Goal: Task Accomplishment & Management: Complete application form

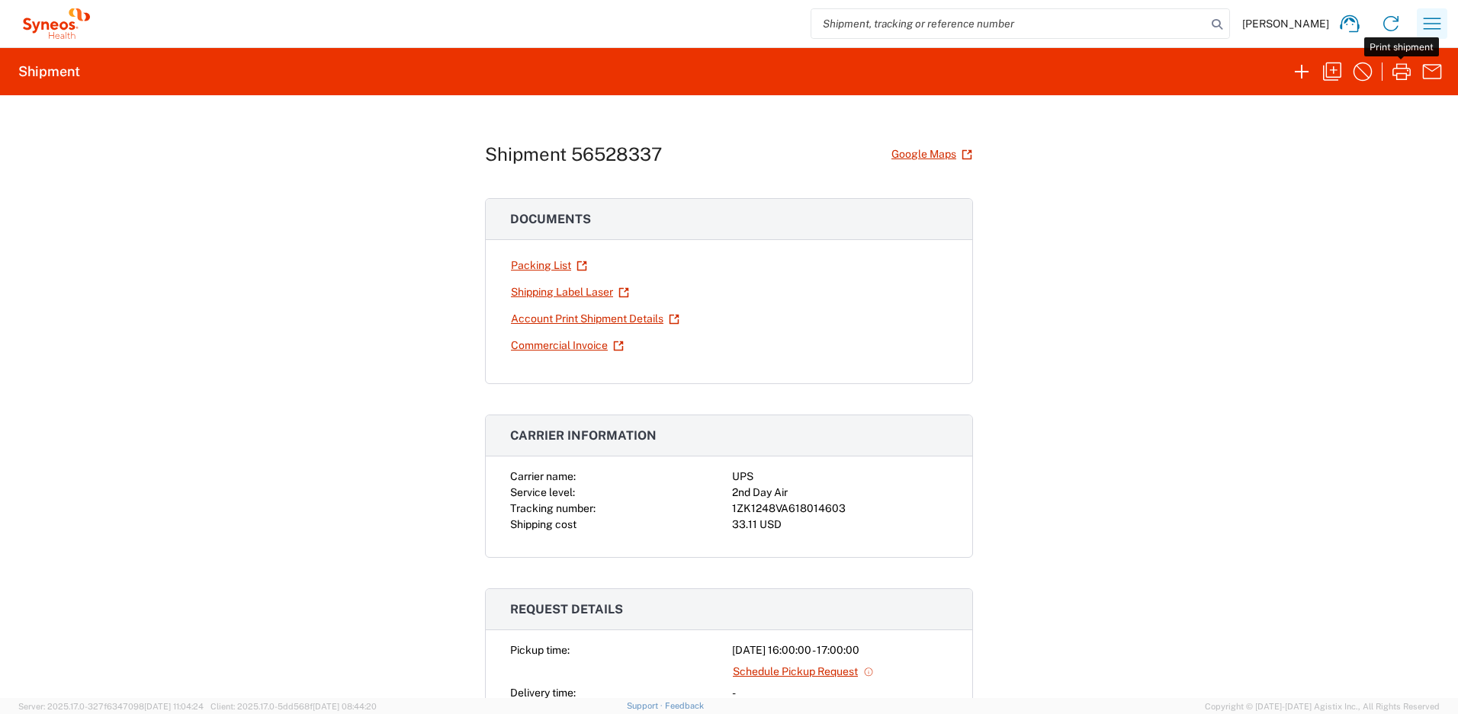
click at [1439, 27] on icon "button" at bounding box center [1432, 23] width 24 height 24
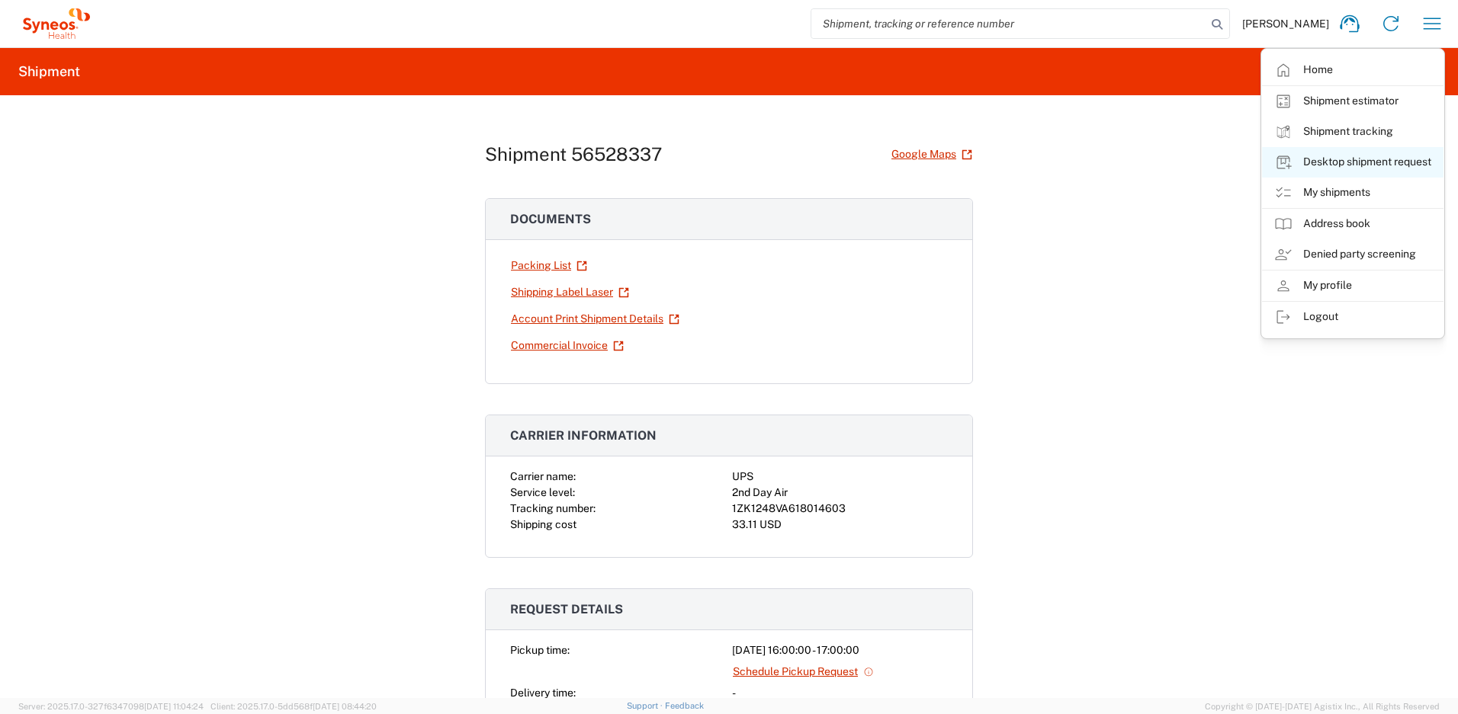
click at [1335, 159] on link "Desktop shipment request" at bounding box center [1352, 162] width 181 height 30
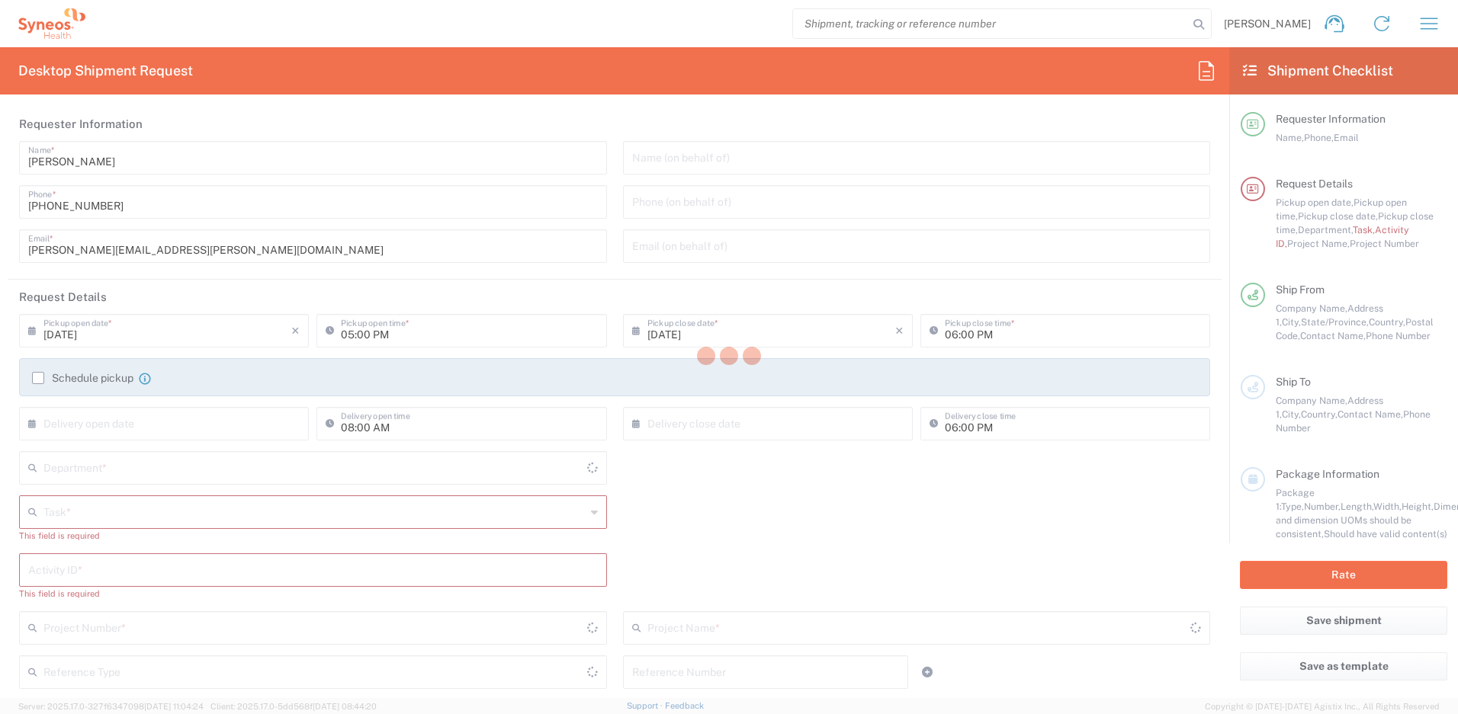
type input "[US_STATE]"
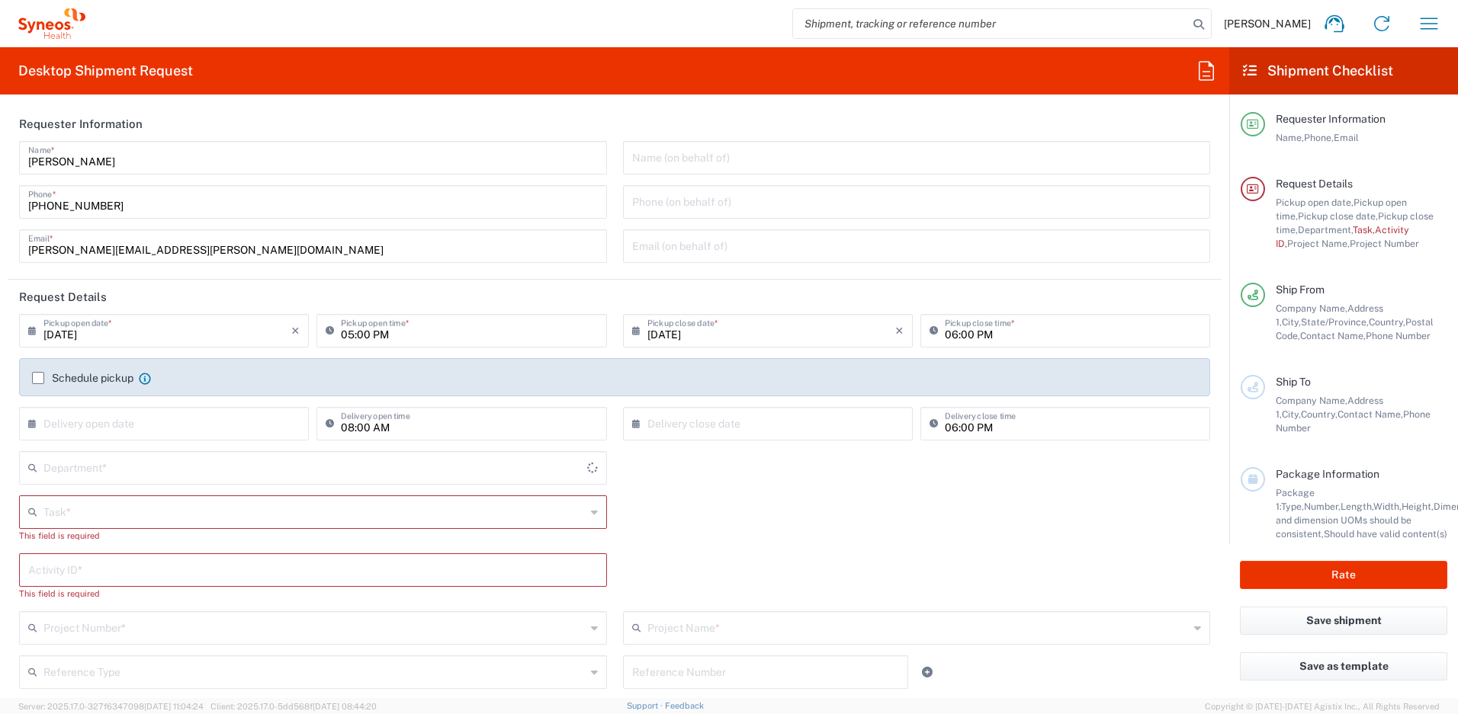
type input "[GEOGRAPHIC_DATA]"
type input "4510"
type input "Syneos Health, LLC-[GEOGRAPHIC_DATA] [GEOGRAPHIC_DATA] [GEOGRAPHIC_DATA]"
click at [90, 512] on input "text" at bounding box center [314, 511] width 542 height 27
click at [79, 550] on span "Break/Fix" at bounding box center [310, 546] width 579 height 24
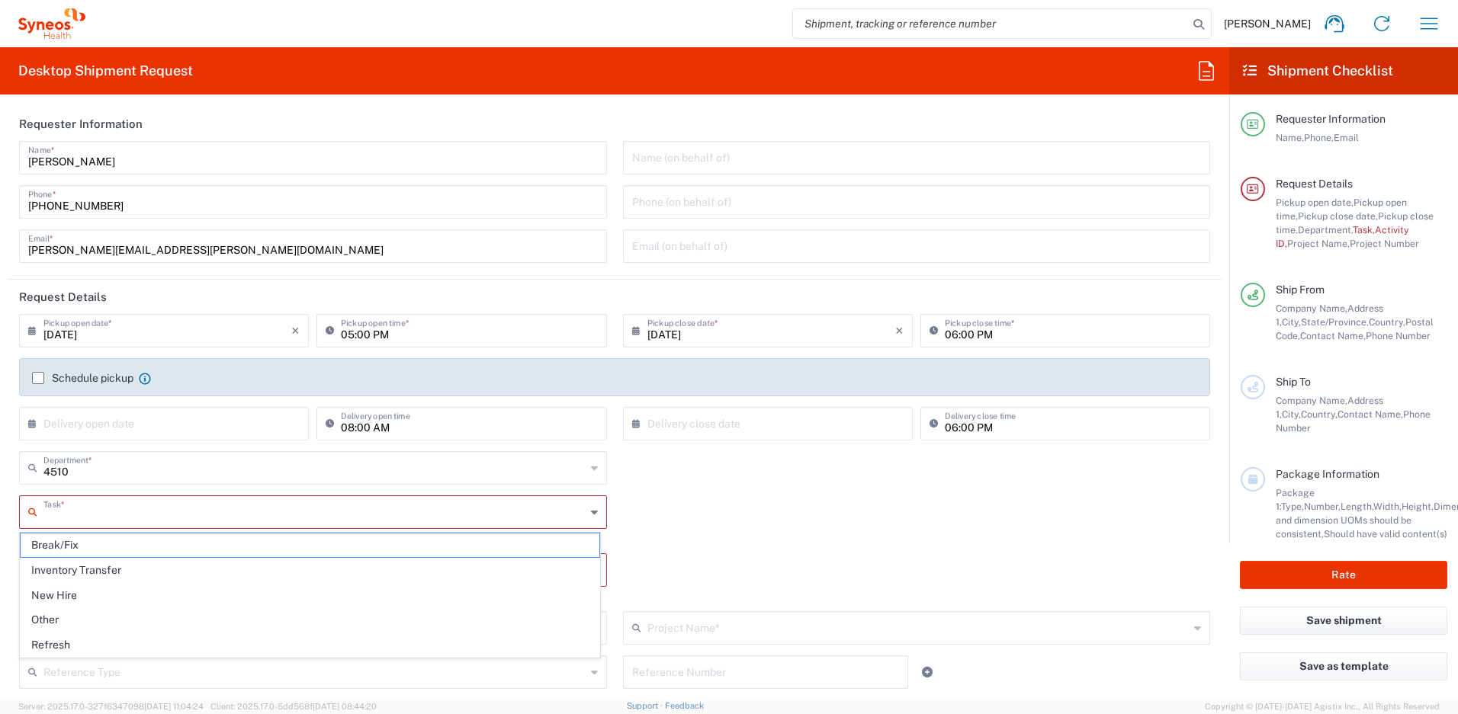
type input "Break/Fix"
click at [88, 558] on input "text" at bounding box center [313, 555] width 570 height 27
paste input "INC2631697"
type input "INC2631697"
click at [122, 592] on input "text" at bounding box center [314, 599] width 542 height 27
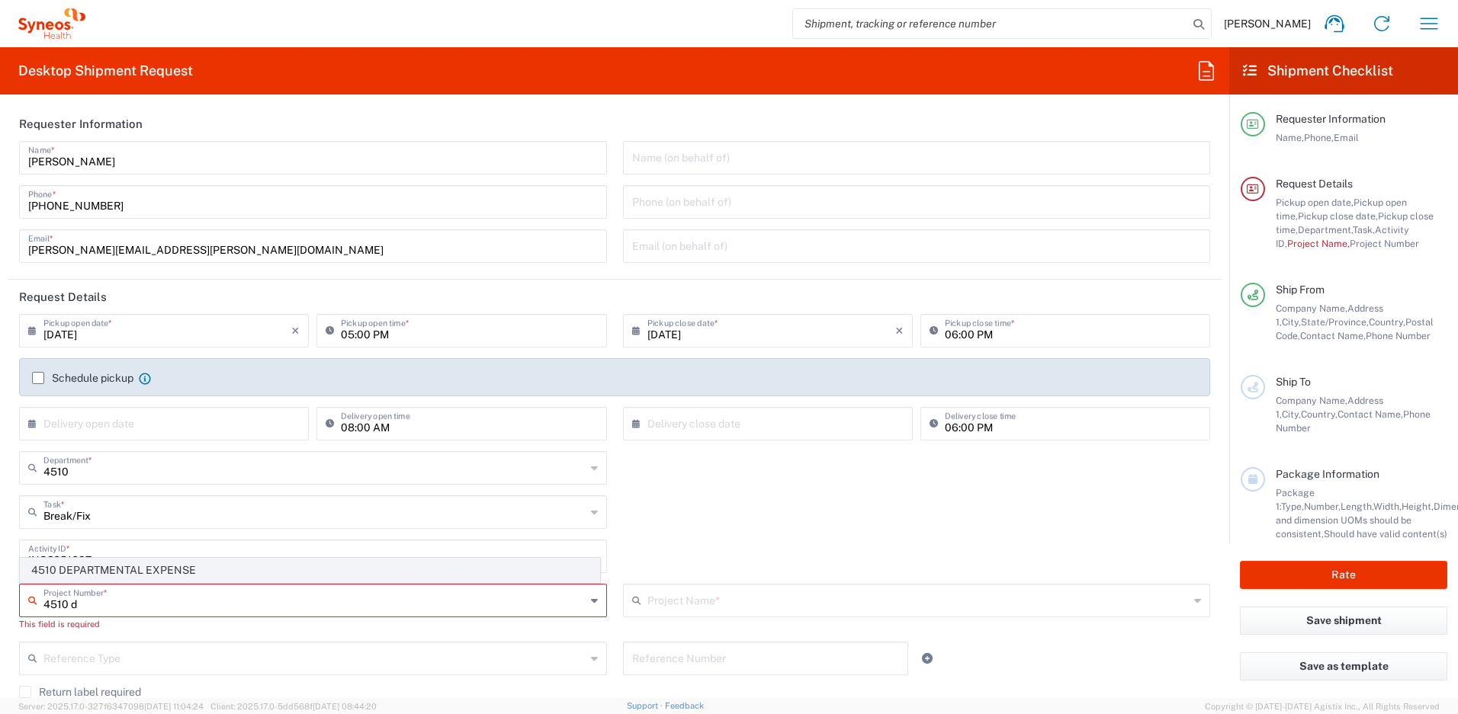
click at [128, 576] on span "4510 DEPARTMENTAL EXPENSE" at bounding box center [310, 571] width 579 height 24
type input "4510 DEPARTMENTAL EXPENSE"
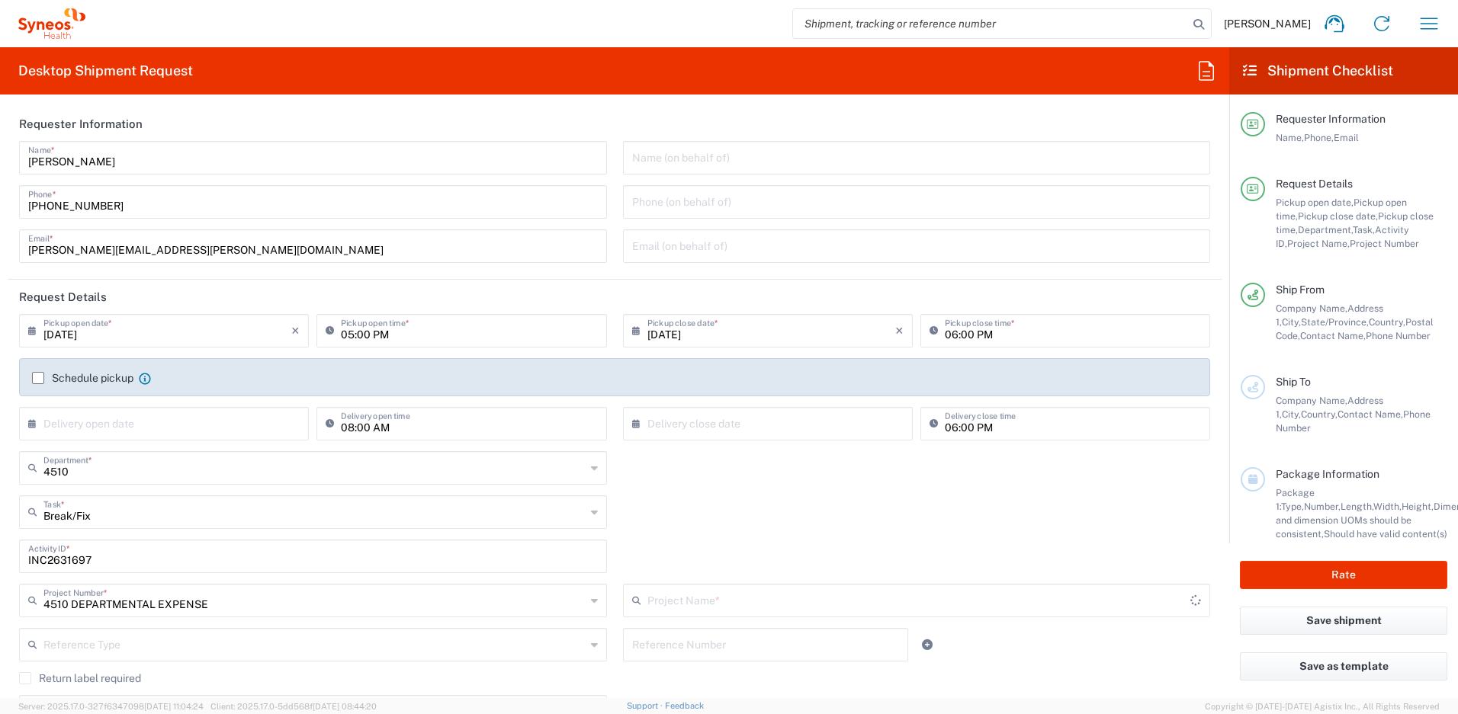
type input "4510 DEPARTMENTAL EXPENSE"
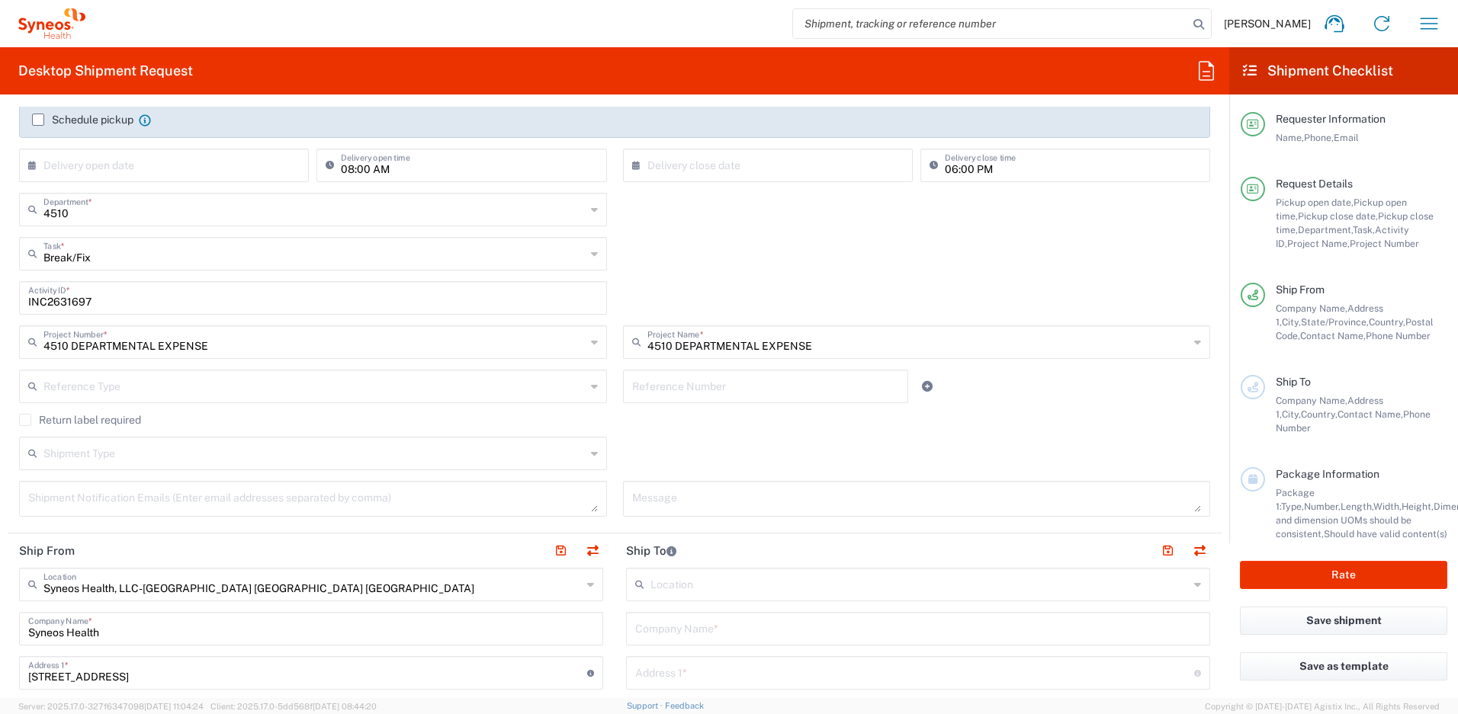
scroll to position [272, 0]
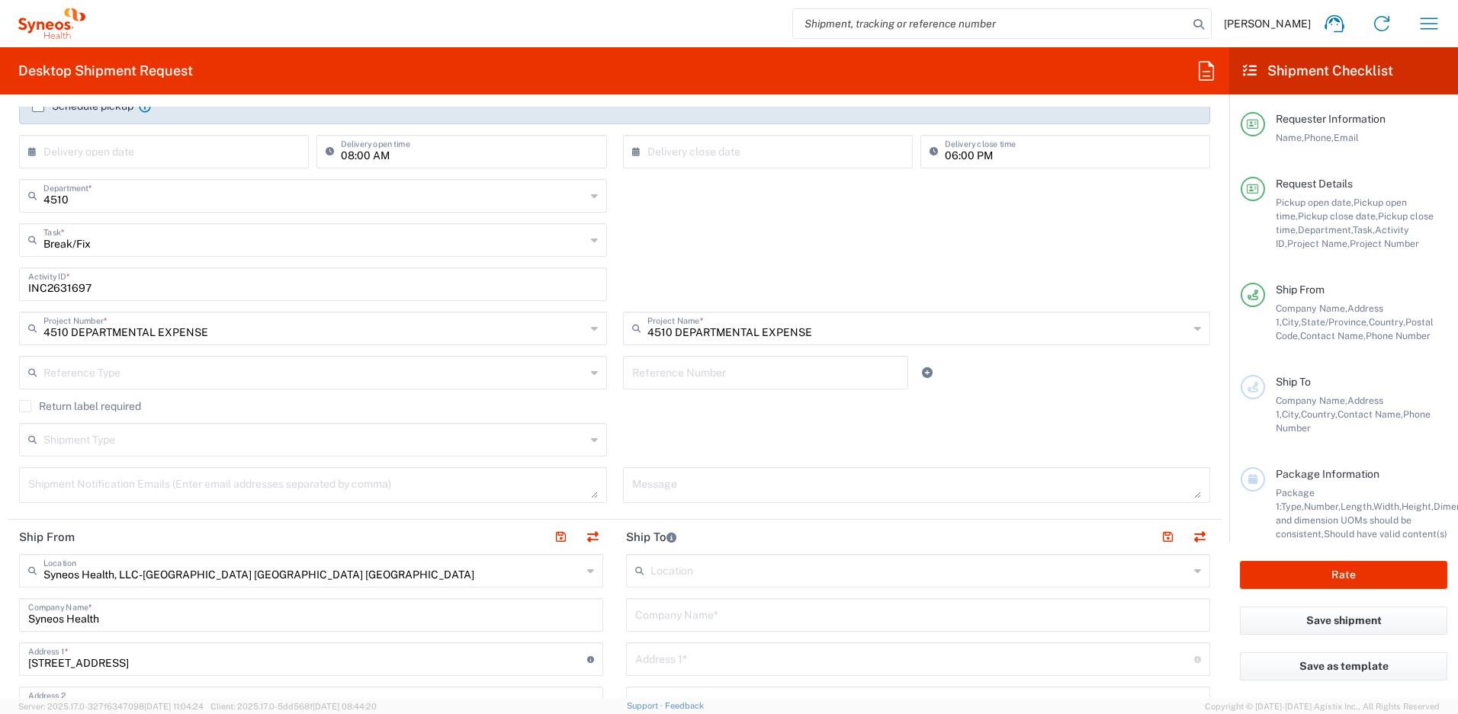
click at [30, 405] on label "Return label required" at bounding box center [80, 406] width 122 height 12
click at [25, 406] on input "Return label required" at bounding box center [25, 406] width 0 height 0
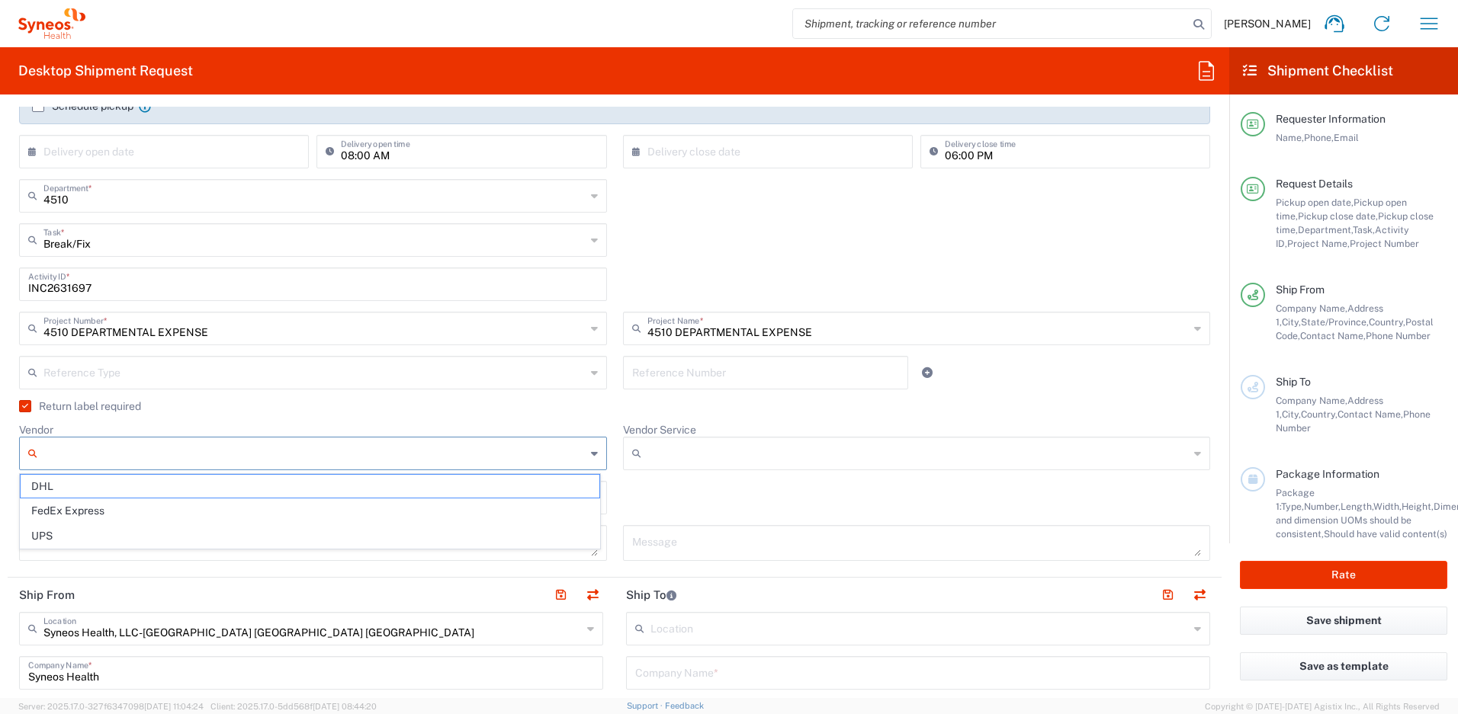
click at [71, 443] on input "Vendor" at bounding box center [314, 453] width 542 height 24
click at [92, 538] on span "UPS" at bounding box center [310, 537] width 579 height 24
type input "UPS"
click at [444, 459] on input "UPS" at bounding box center [314, 453] width 542 height 24
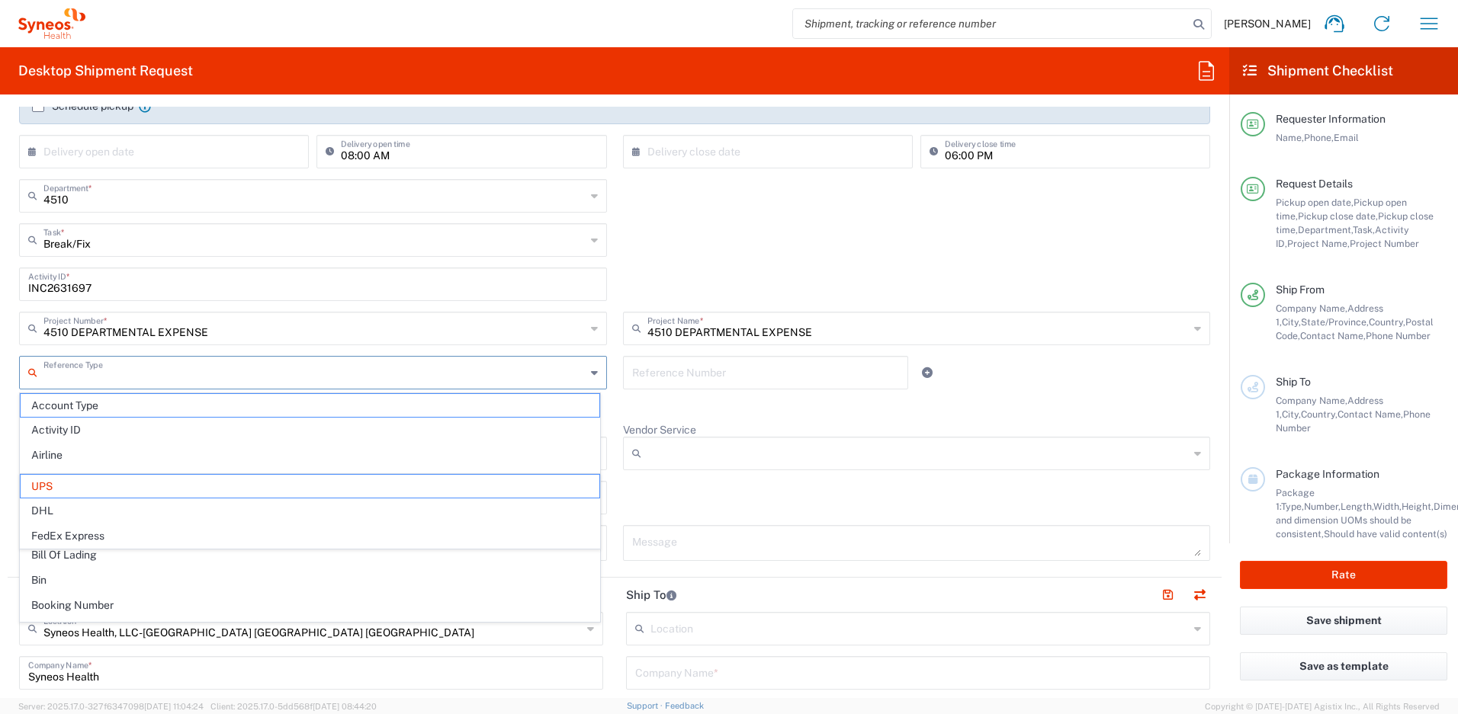
click at [293, 383] on input "text" at bounding box center [314, 371] width 542 height 27
click at [675, 498] on div "Shipment Type Batch Regular" at bounding box center [614, 503] width 1207 height 44
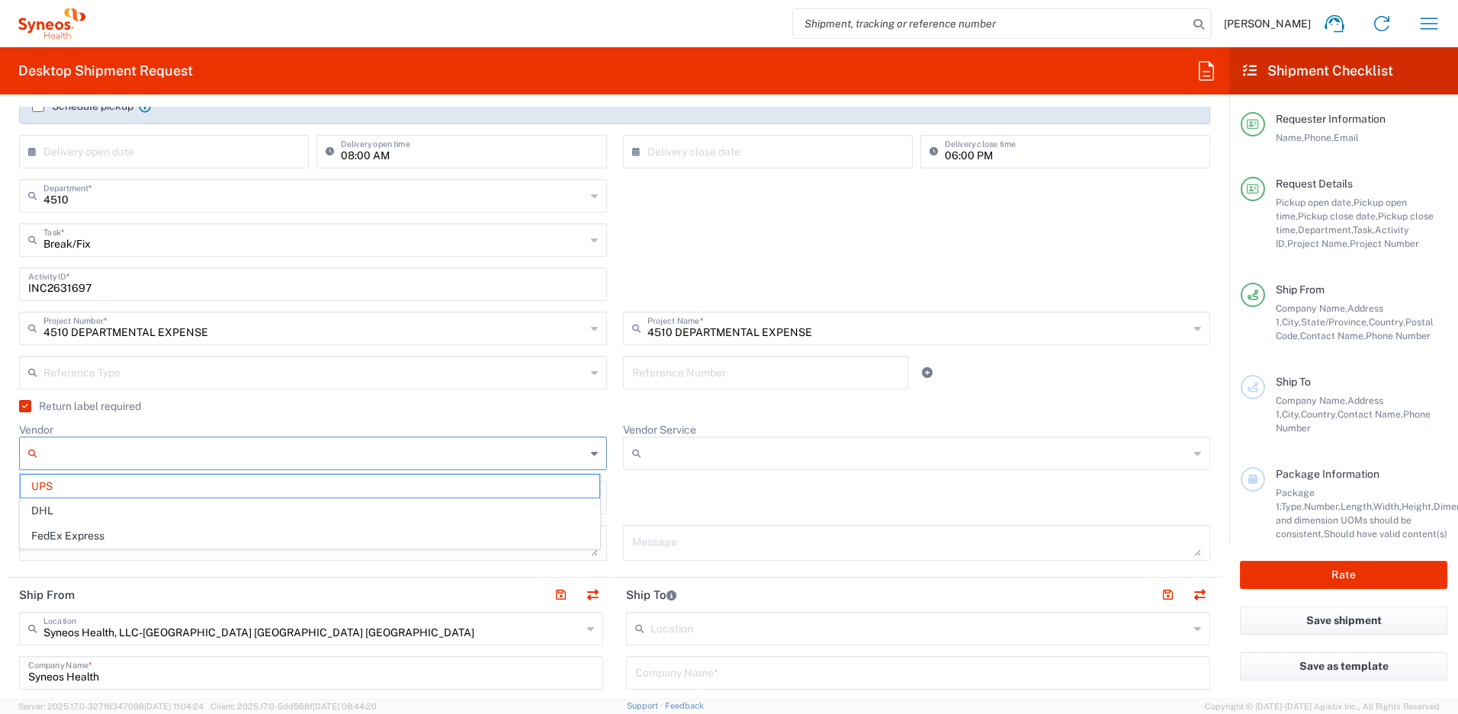
click at [473, 457] on input "Vendor" at bounding box center [314, 453] width 542 height 24
click at [644, 498] on div "Shipment Type Batch Regular" at bounding box center [614, 503] width 1207 height 44
type input "UPS"
click at [673, 451] on input "Vendor Service" at bounding box center [918, 453] width 542 height 24
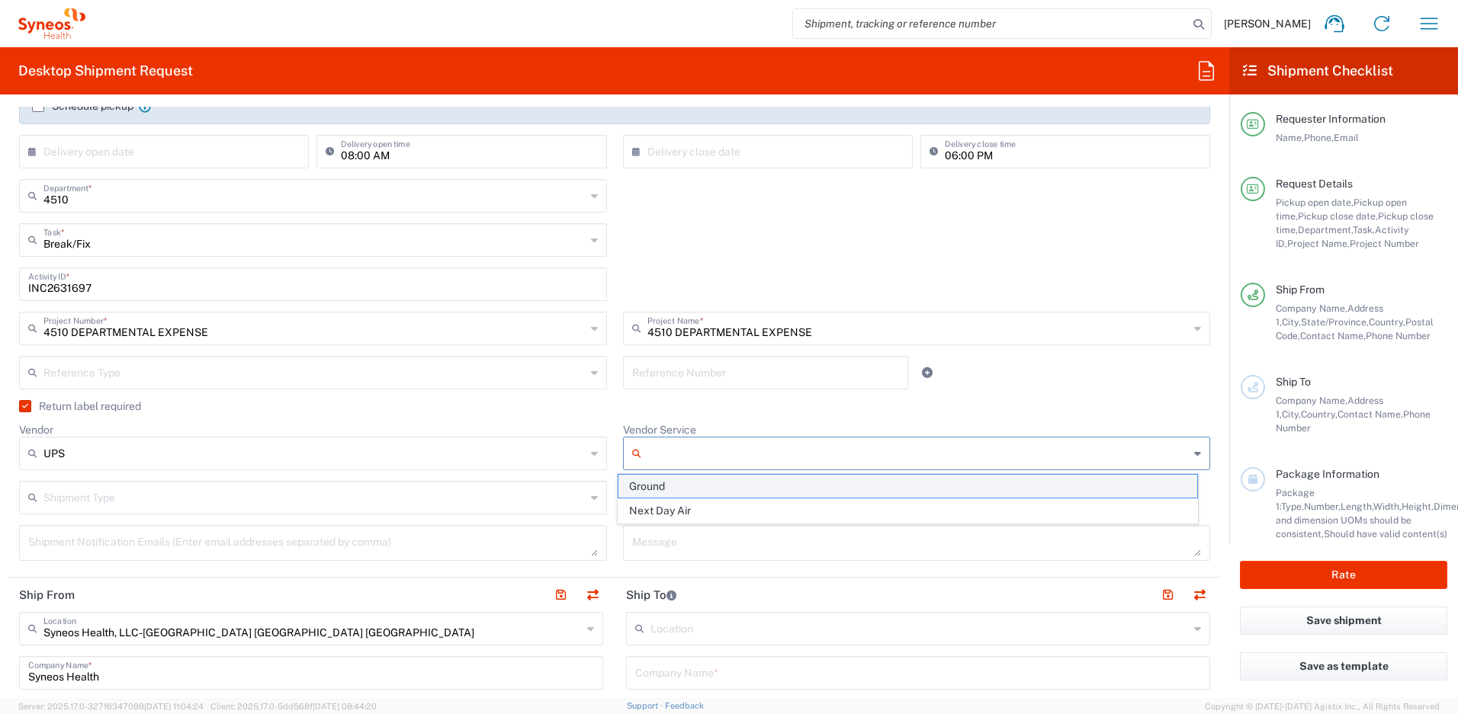
click at [673, 484] on span "Ground" at bounding box center [907, 487] width 579 height 24
type input "Ground"
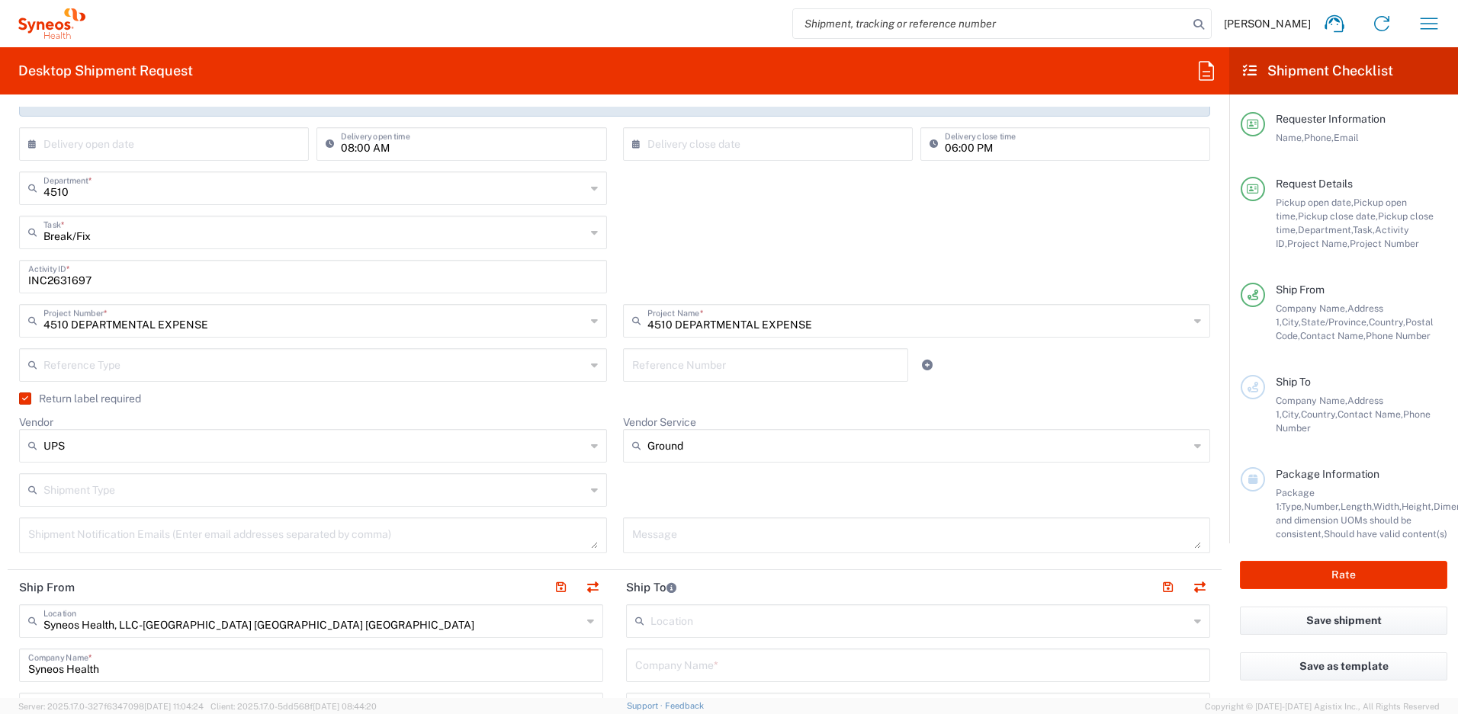
scroll to position [515, 0]
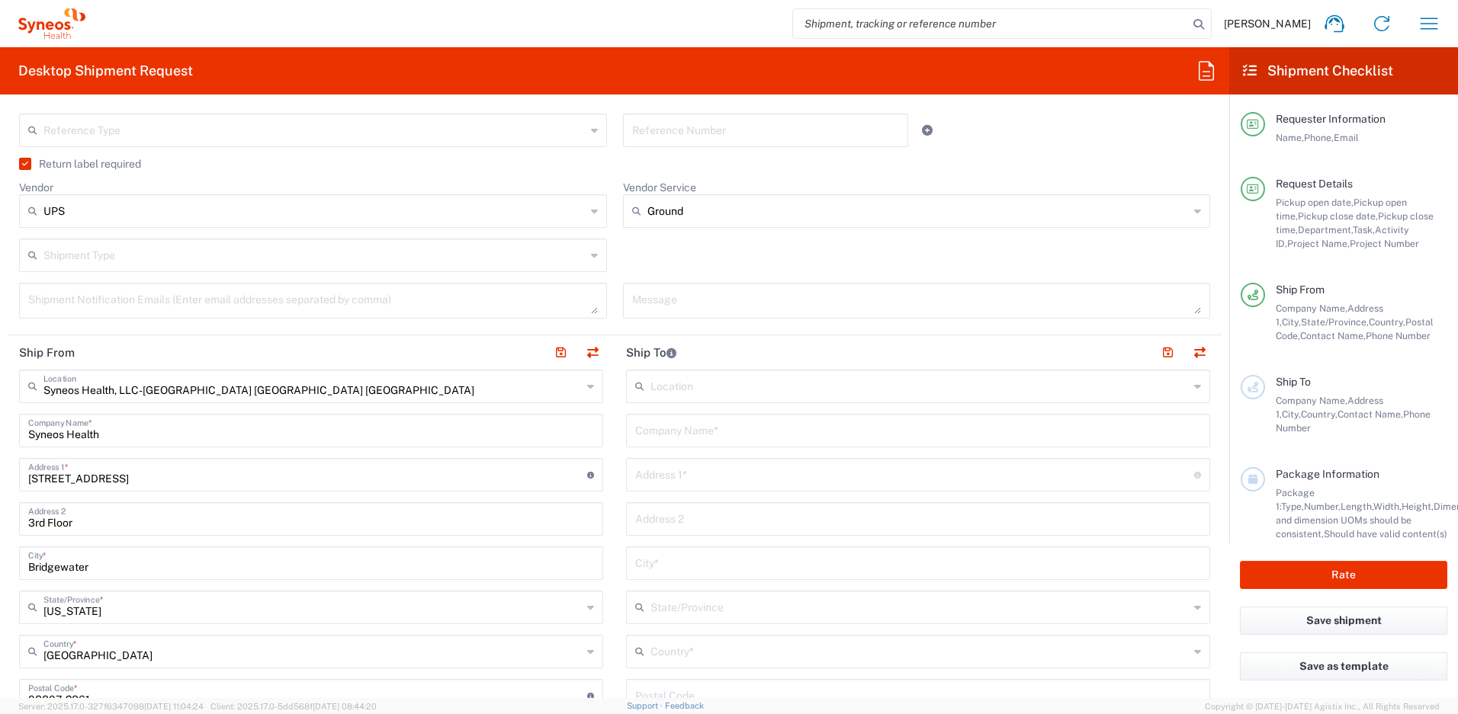
click at [689, 430] on input "text" at bounding box center [918, 429] width 566 height 27
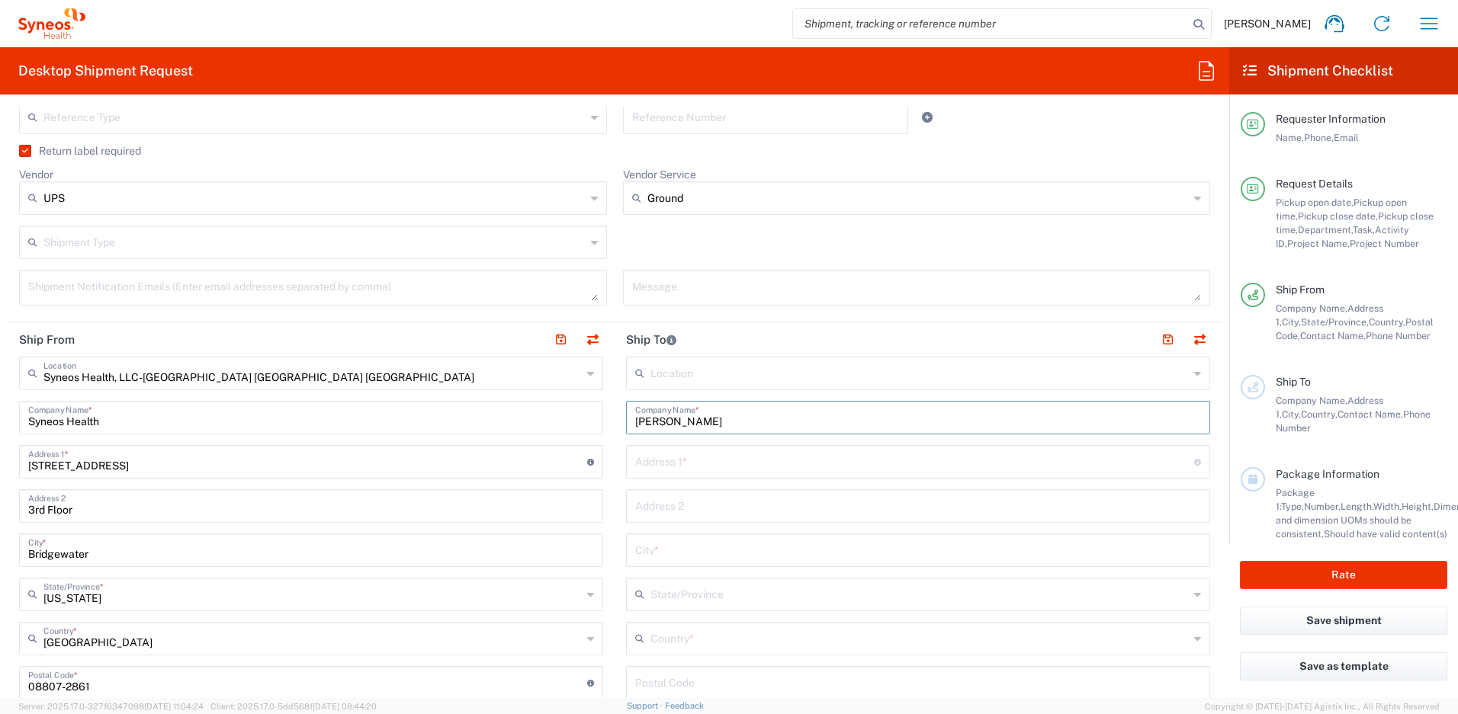
scroll to position [694, 0]
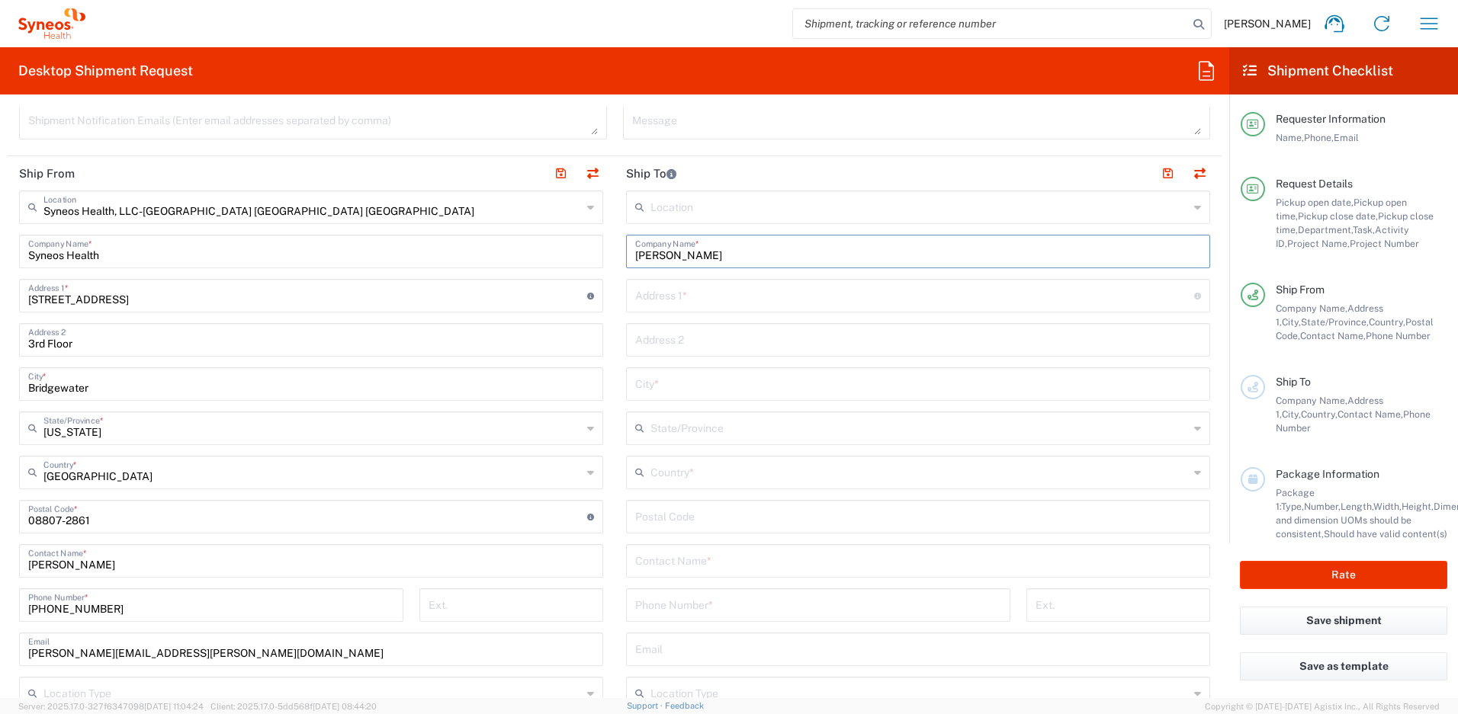
type input "[PERSON_NAME]"
click at [697, 565] on input "text" at bounding box center [918, 560] width 566 height 27
type input "[PERSON_NAME]"
click at [668, 291] on input "text" at bounding box center [914, 294] width 559 height 27
paste input "758 [US_STATE][GEOGRAPHIC_DATA]"
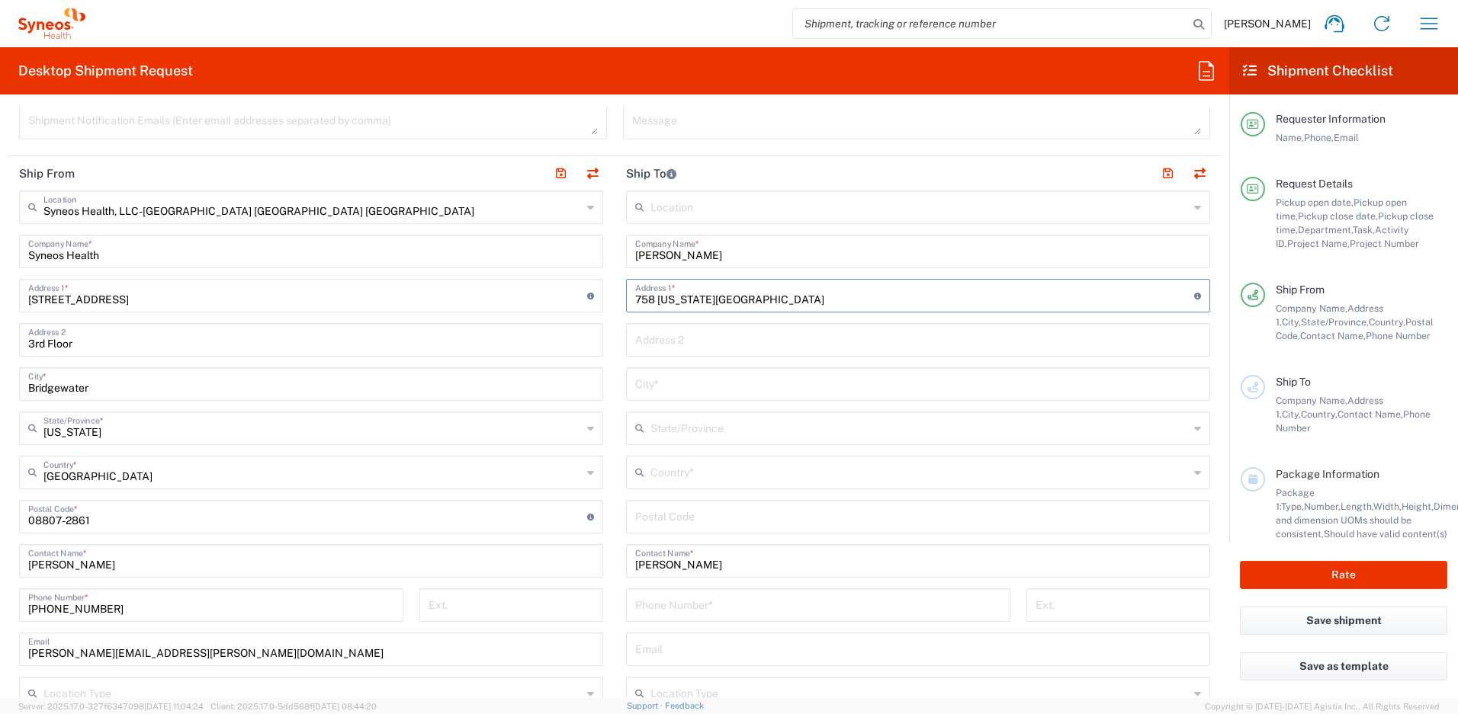
type input "758 [US_STATE][GEOGRAPHIC_DATA]"
click at [697, 377] on input "text" at bounding box center [918, 383] width 566 height 27
type input "[GEOGRAPHIC_DATA]"
click at [671, 478] on input "text" at bounding box center [919, 471] width 538 height 27
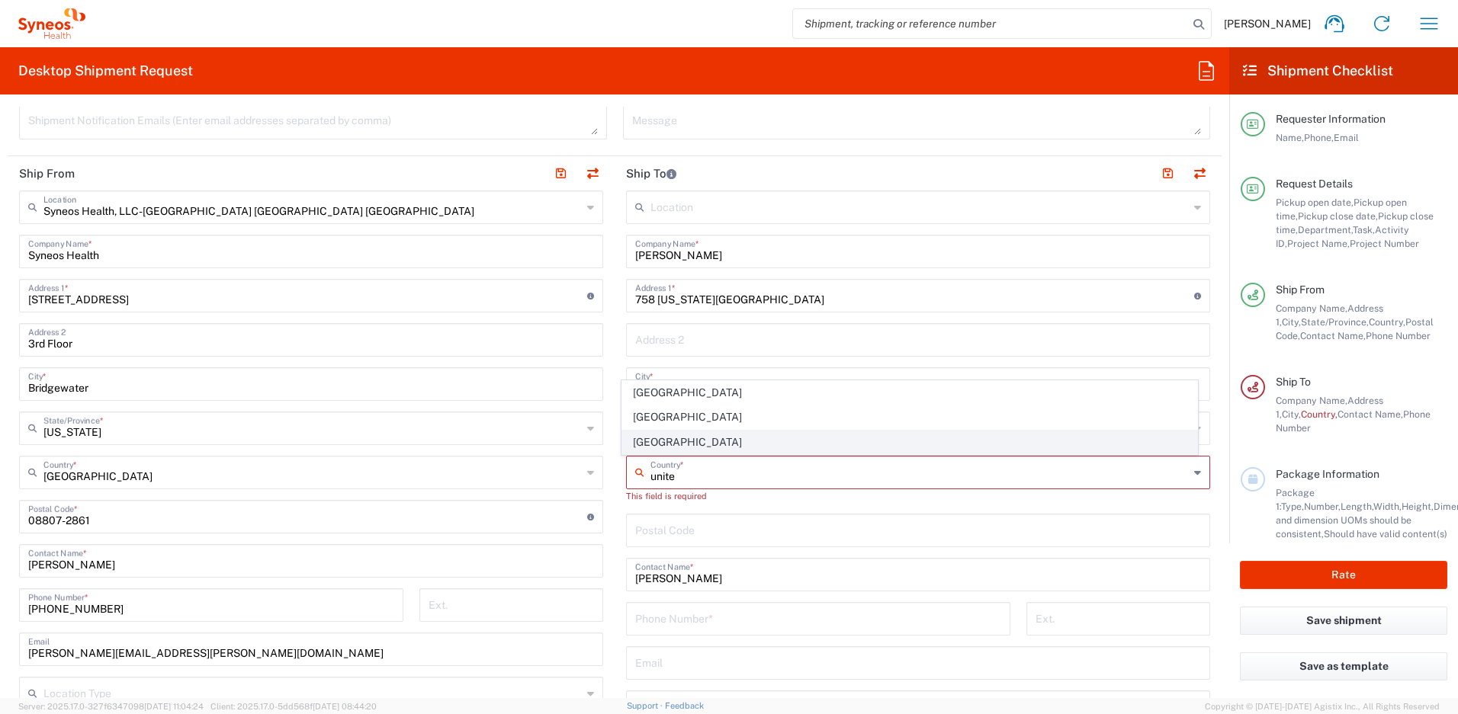
click at [696, 444] on span "[GEOGRAPHIC_DATA]" at bounding box center [910, 443] width 576 height 24
type input "[GEOGRAPHIC_DATA]"
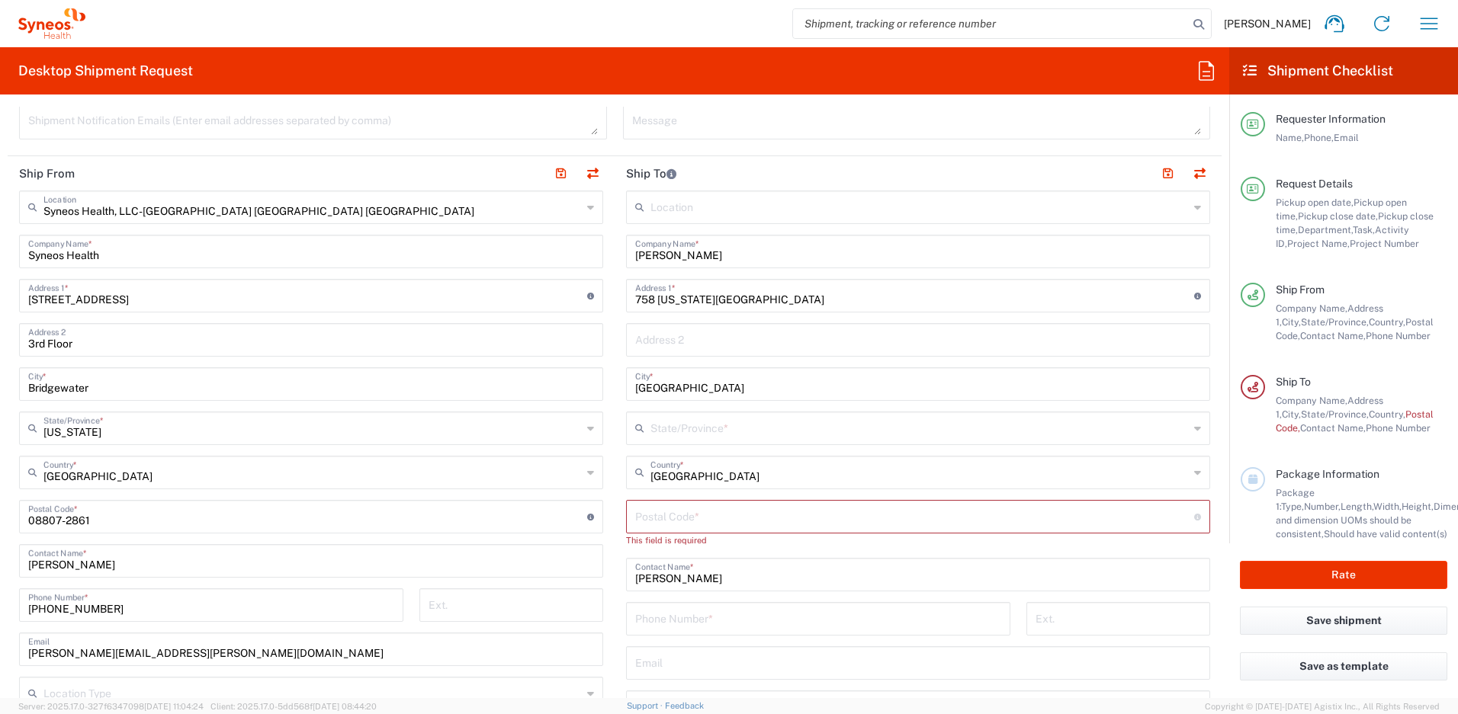
click at [685, 423] on input "text" at bounding box center [919, 427] width 538 height 27
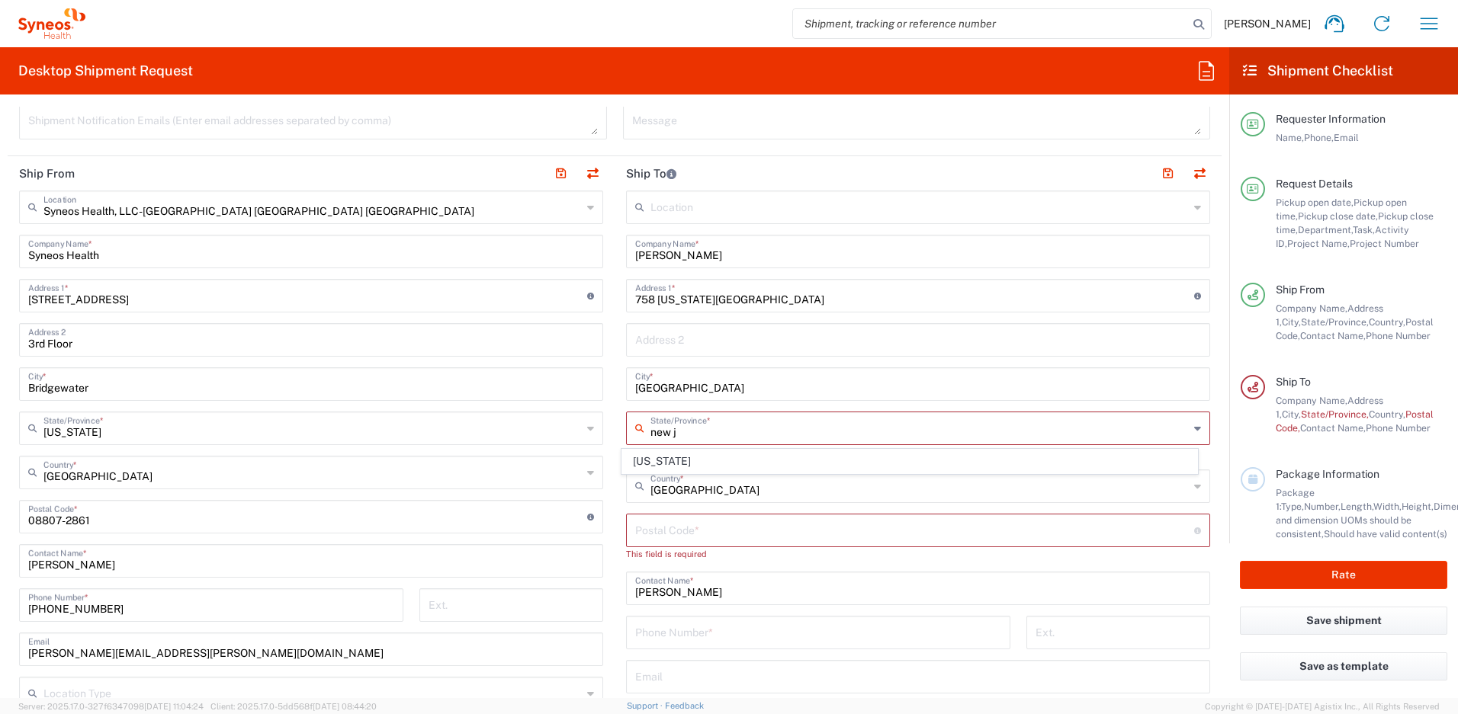
click at [669, 460] on span "[US_STATE]" at bounding box center [910, 462] width 576 height 24
type input "[US_STATE]"
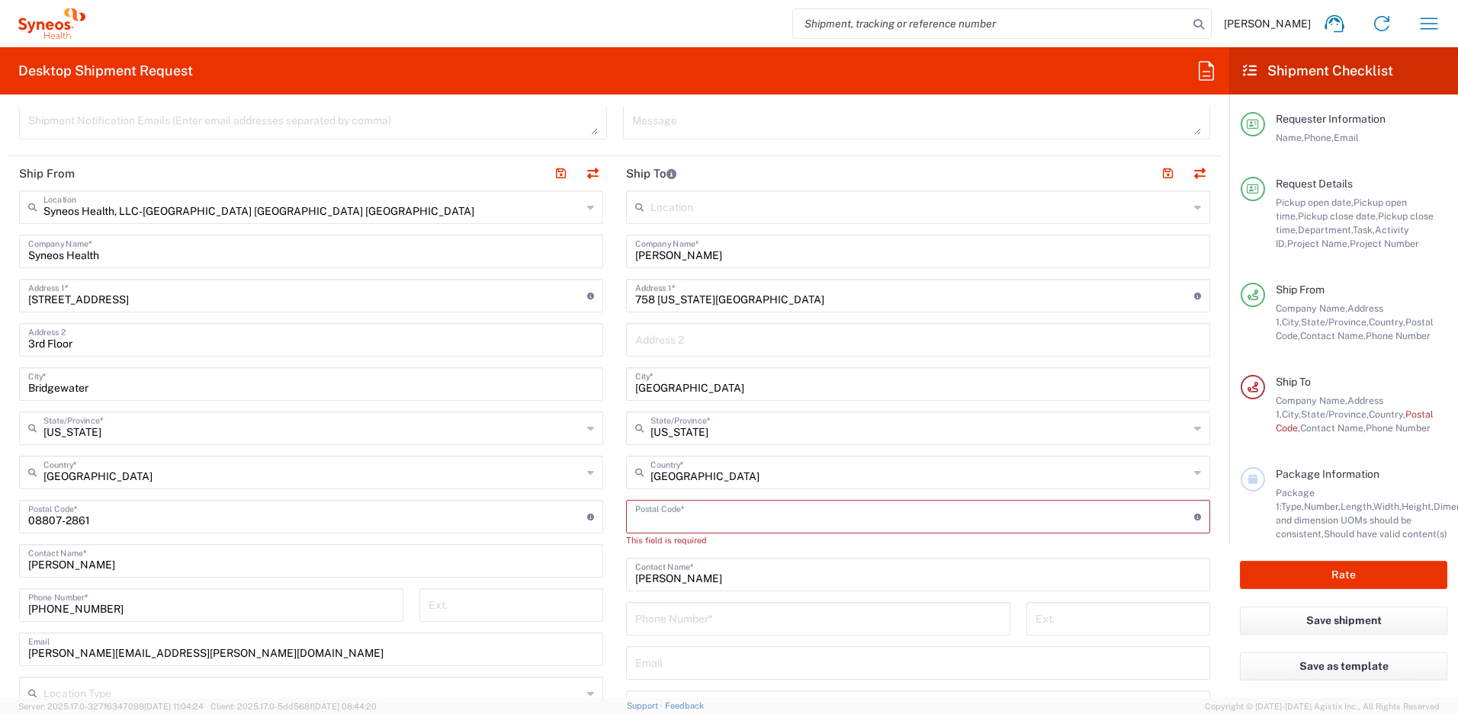
click at [669, 520] on input "undefined" at bounding box center [914, 515] width 559 height 27
paste input "08638"
type input "08638"
drag, startPoint x: 115, startPoint y: 613, endPoint x: -62, endPoint y: 609, distance: 176.9
click at [0, 609] on html "[PERSON_NAME] Home Shipment estimator Shipment tracking Desktop shipment reques…" at bounding box center [729, 357] width 1458 height 714
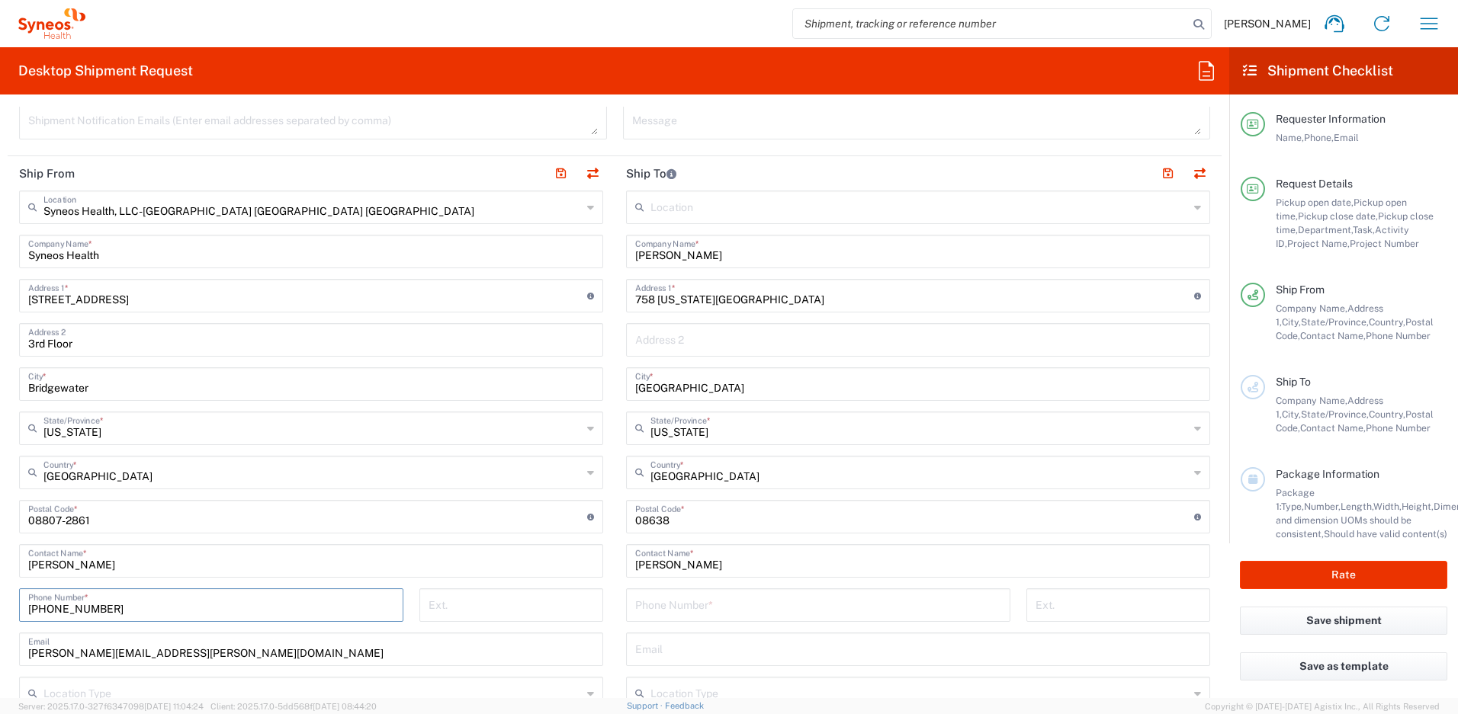
click at [698, 604] on input "tel" at bounding box center [818, 604] width 366 height 27
paste input "[PHONE_NUMBER]"
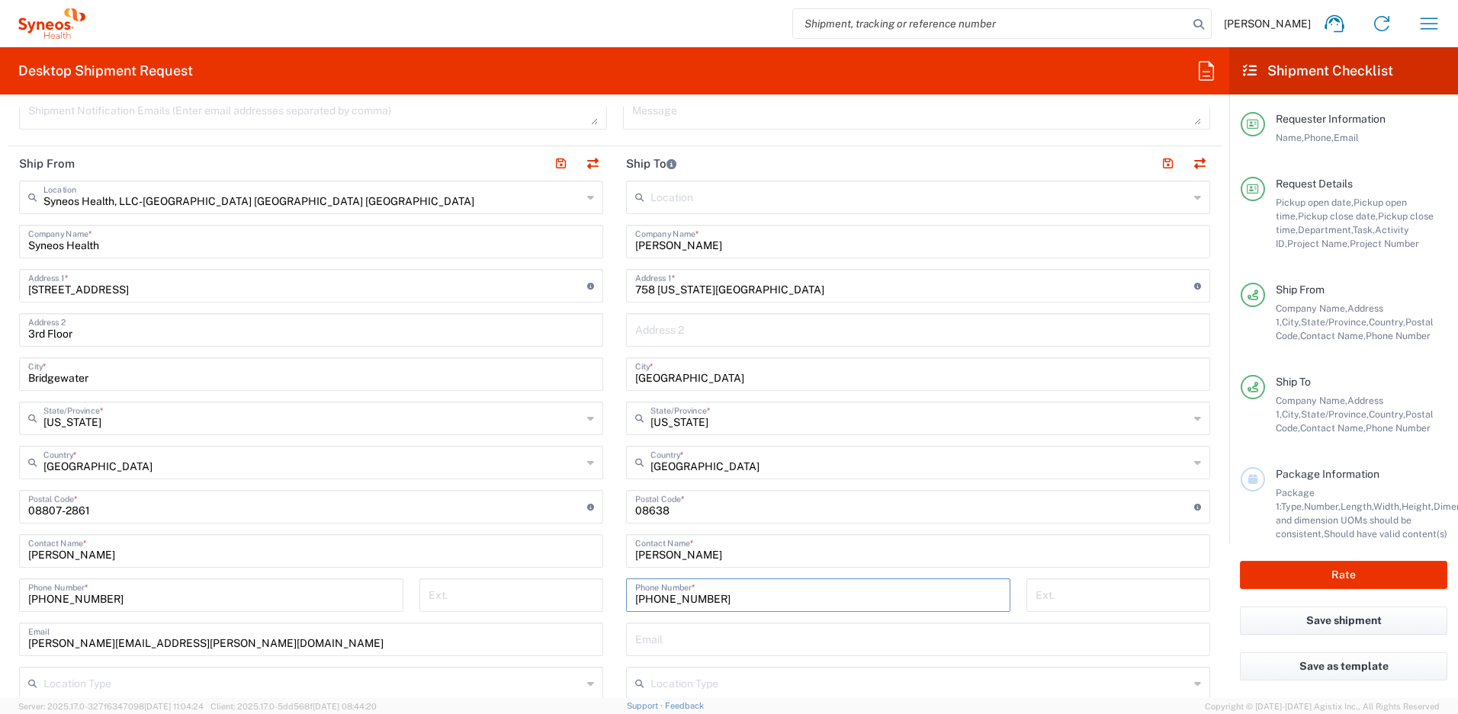
scroll to position [708, 0]
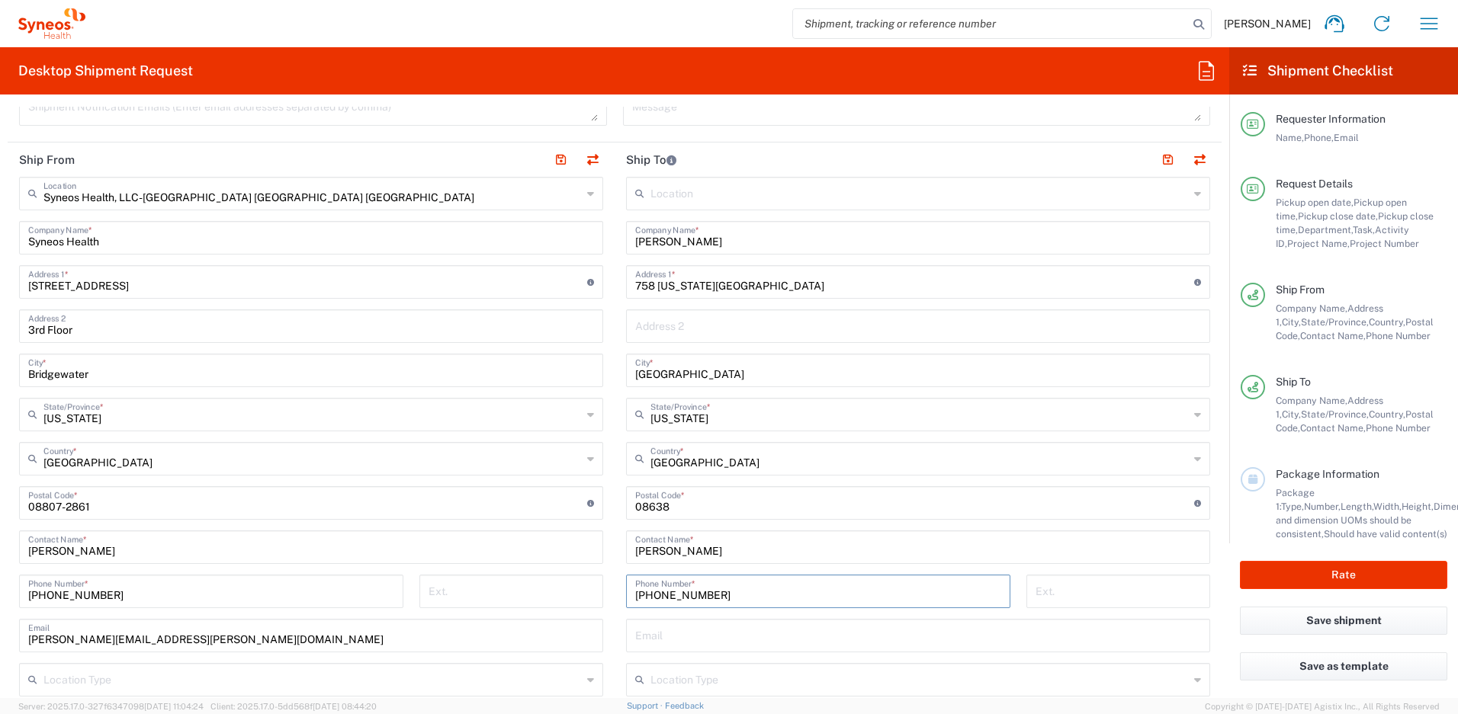
type input "[PHONE_NUMBER]"
click at [714, 639] on input "text" at bounding box center [918, 634] width 566 height 27
paste input "[PERSON_NAME][EMAIL_ADDRESS][PERSON_NAME][DOMAIN_NAME]"
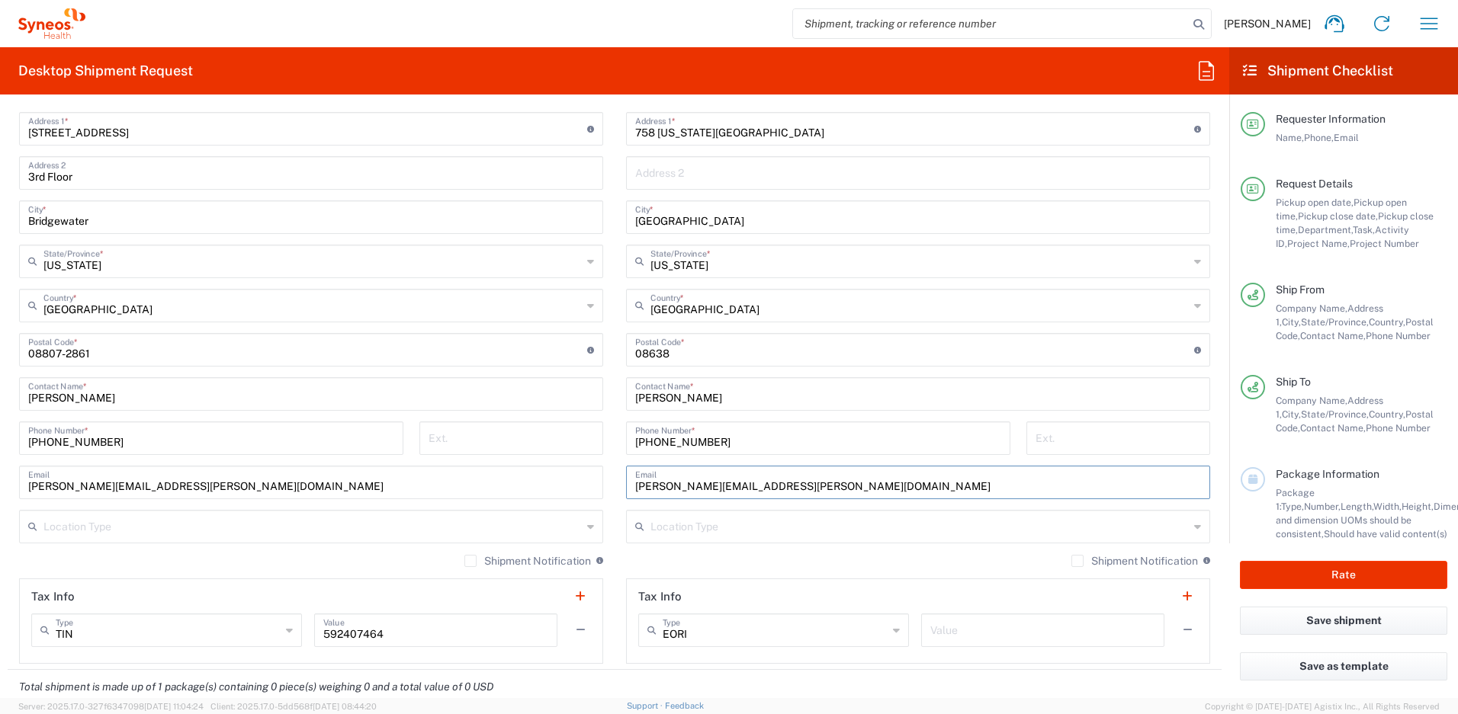
scroll to position [1006, 0]
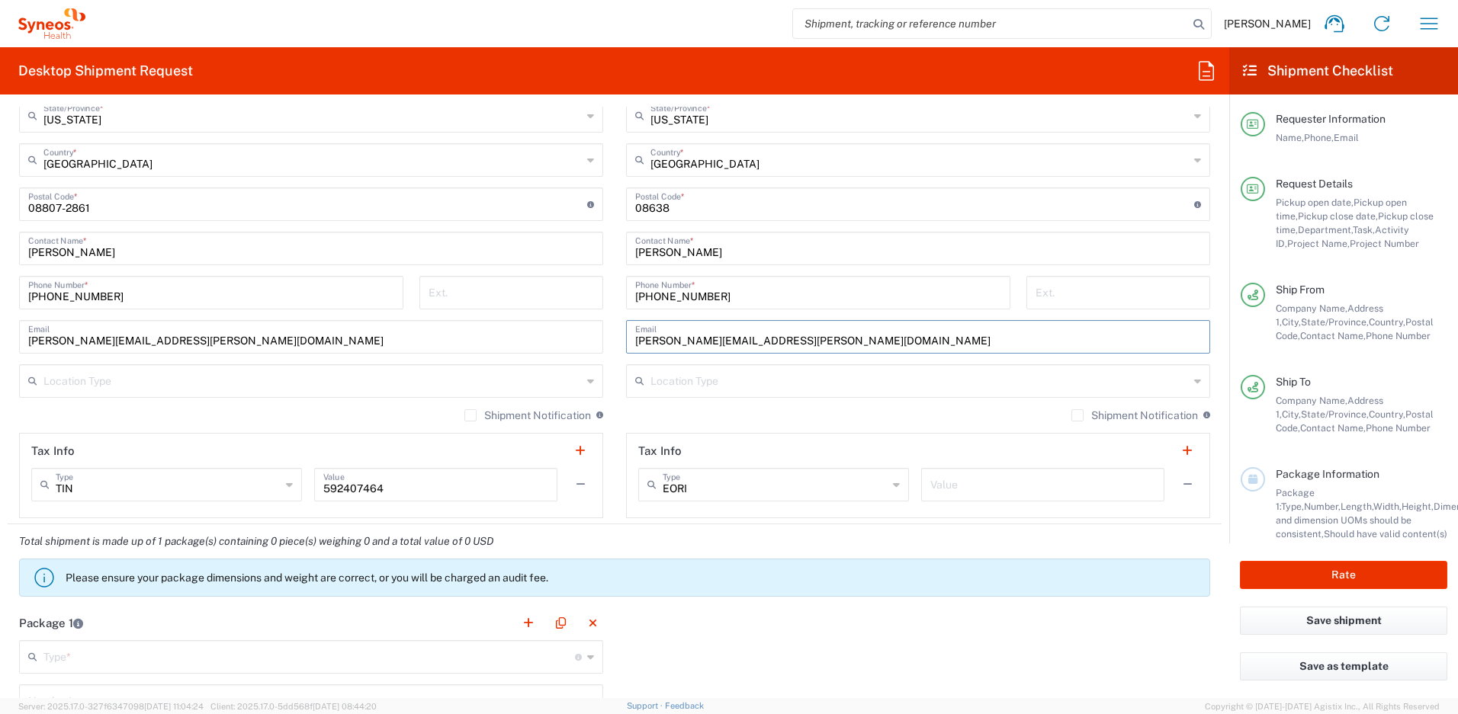
type input "[PERSON_NAME][EMAIL_ADDRESS][PERSON_NAME][DOMAIN_NAME]"
click at [1071, 419] on label "Shipment Notification" at bounding box center [1134, 415] width 127 height 12
click at [1077, 416] on input "Shipment Notification" at bounding box center [1077, 416] width 0 height 0
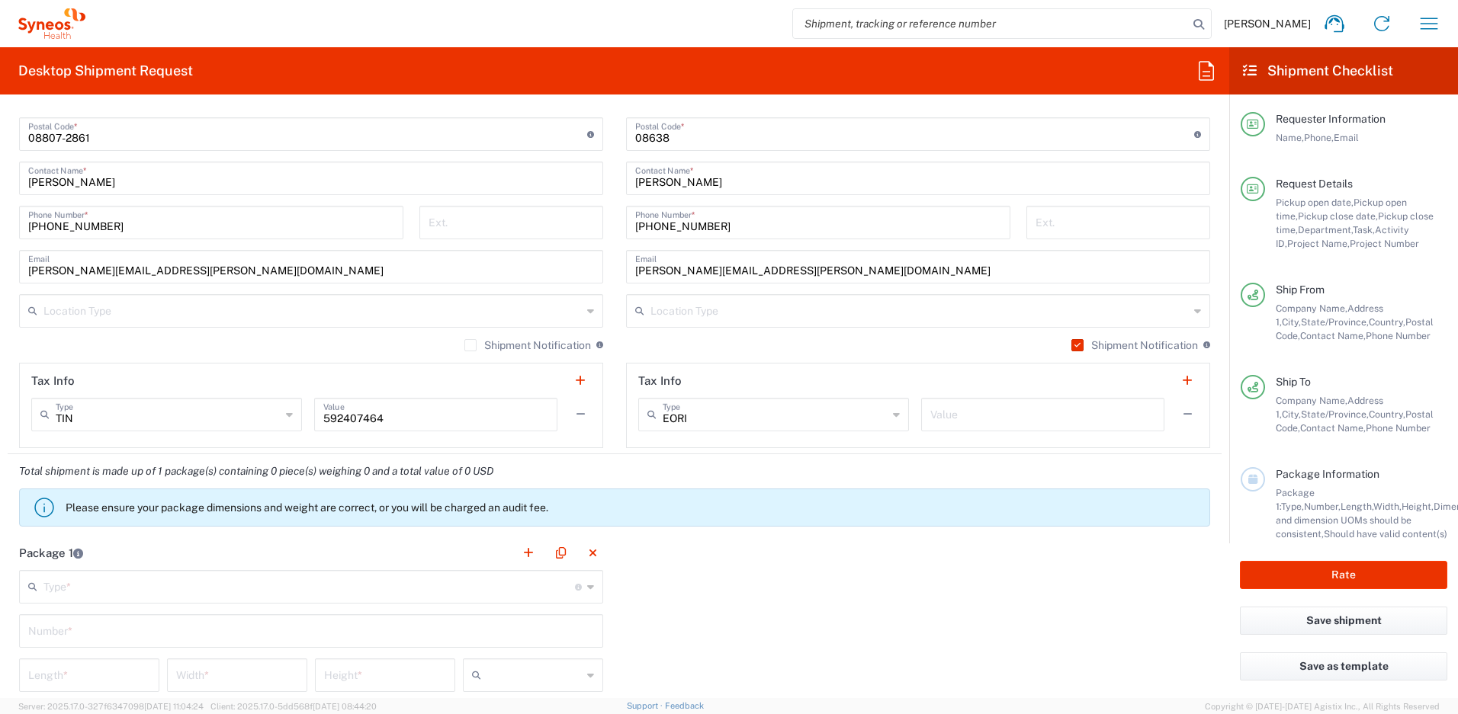
scroll to position [1274, 0]
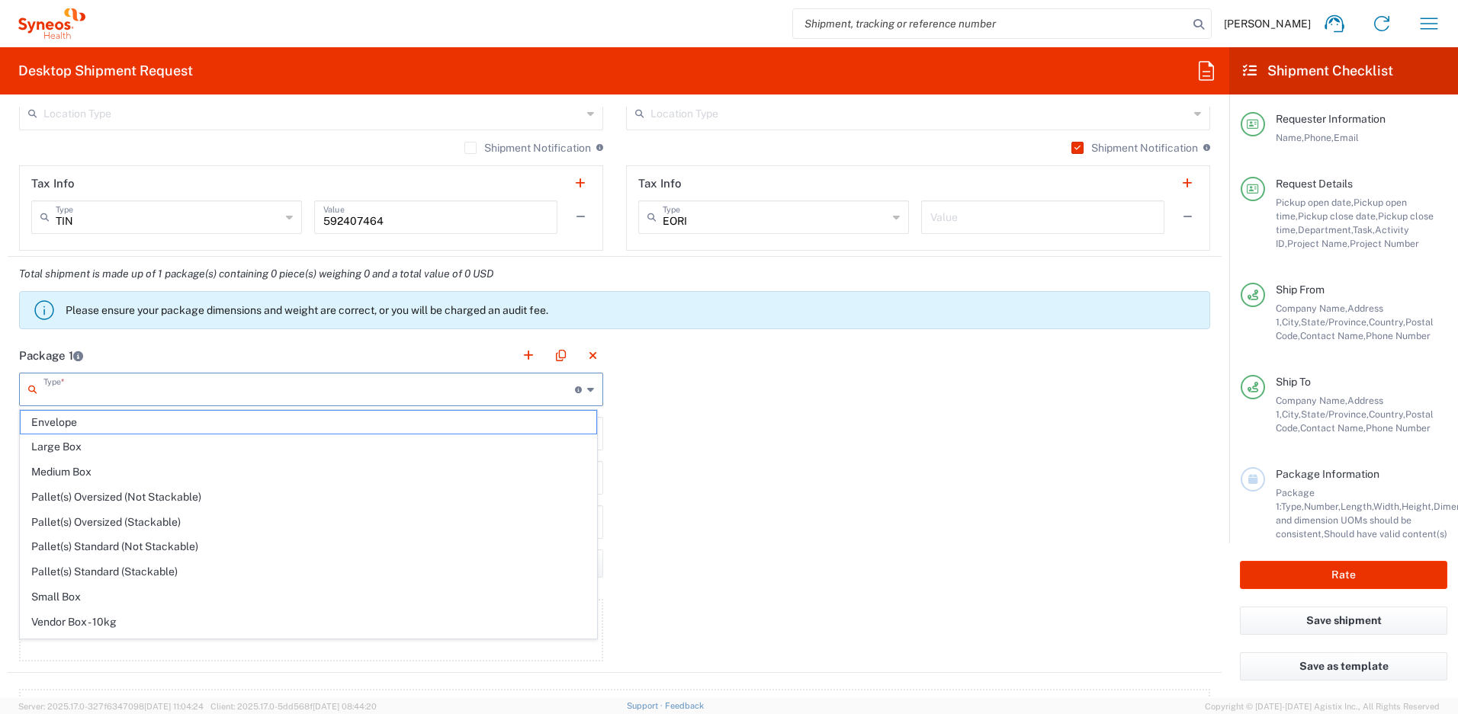
click at [188, 393] on input "text" at bounding box center [308, 388] width 531 height 27
click at [170, 621] on span "Your Packaging" at bounding box center [309, 626] width 576 height 24
type input "Your Packaging"
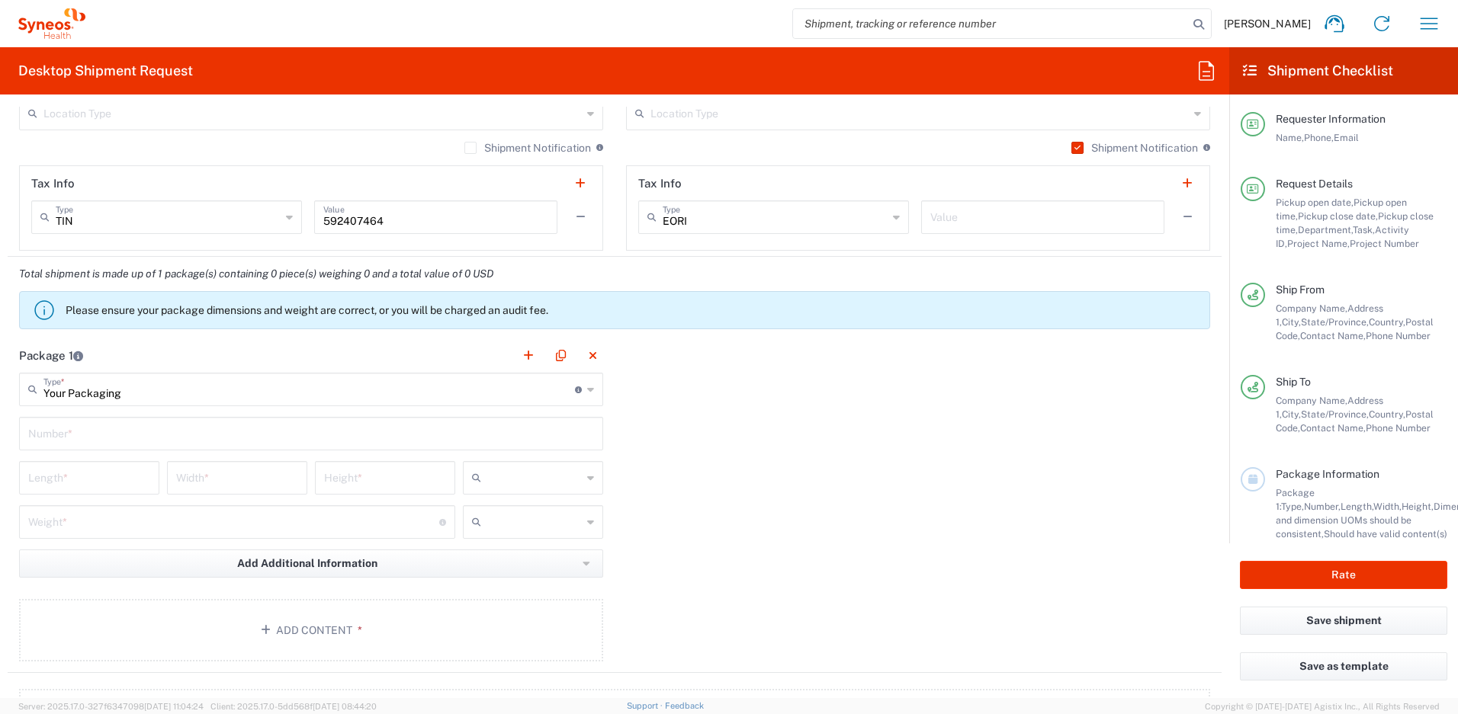
click at [96, 432] on input "text" at bounding box center [311, 432] width 566 height 27
drag, startPoint x: 107, startPoint y: 444, endPoint x: -175, endPoint y: 435, distance: 281.5
click at [0, 435] on html "[PERSON_NAME] Home Shipment estimator Shipment tracking Desktop shipment reques…" at bounding box center [729, 357] width 1458 height 714
type input "1"
click at [66, 474] on input "number" at bounding box center [89, 477] width 122 height 27
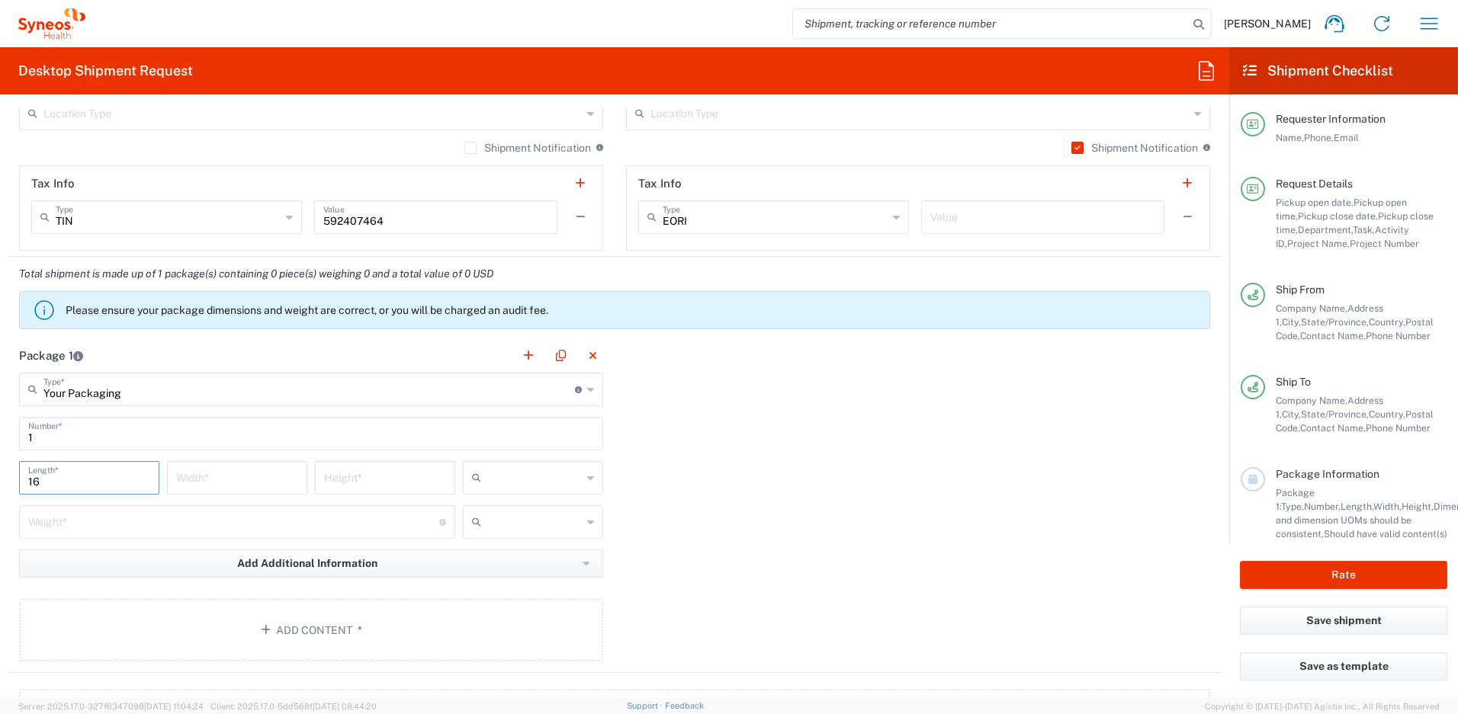
type input "16"
type input "12"
type input "3"
click at [101, 528] on input "number" at bounding box center [233, 521] width 411 height 27
type input "5"
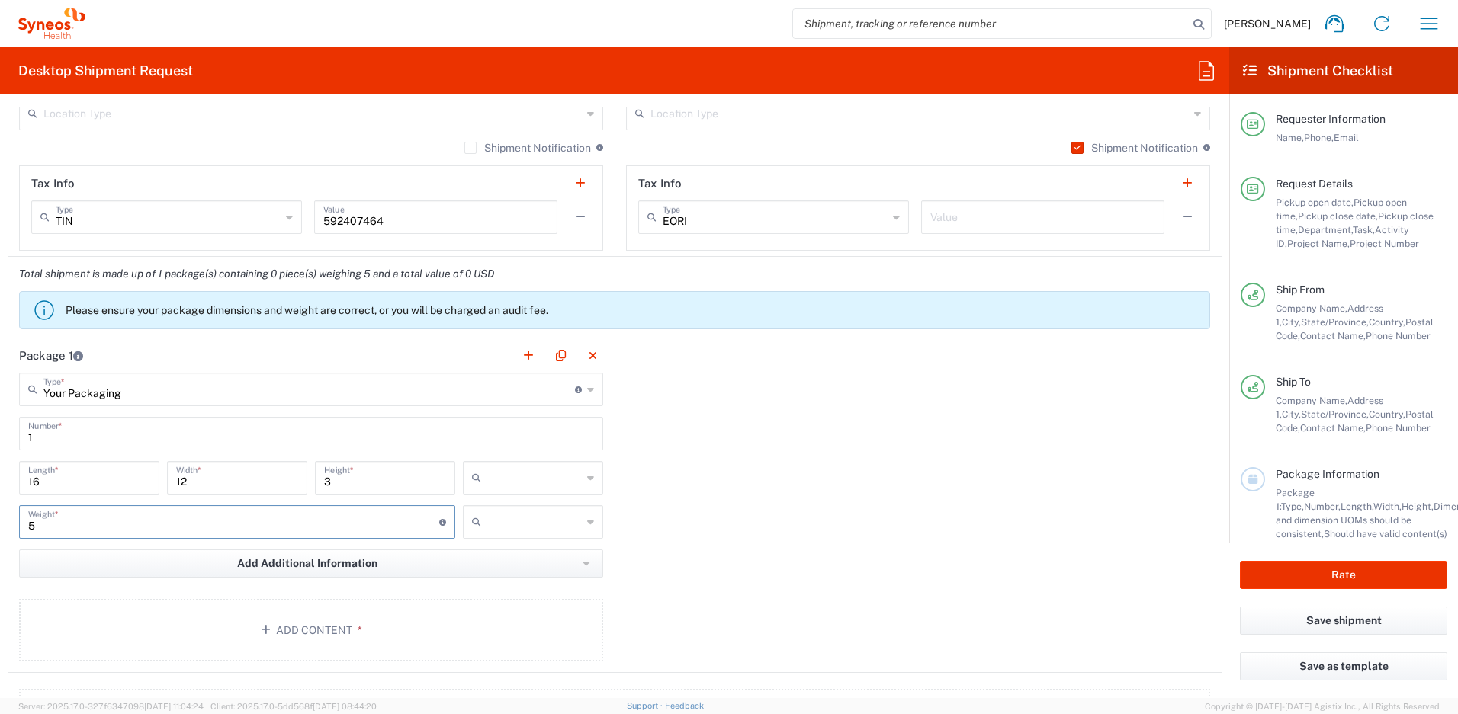
click at [489, 473] on input "text" at bounding box center [534, 478] width 95 height 24
click at [500, 560] on span "in" at bounding box center [528, 561] width 136 height 24
type input "in"
click at [517, 527] on input "text" at bounding box center [534, 522] width 95 height 24
click at [500, 579] on span "lbs" at bounding box center [528, 580] width 136 height 24
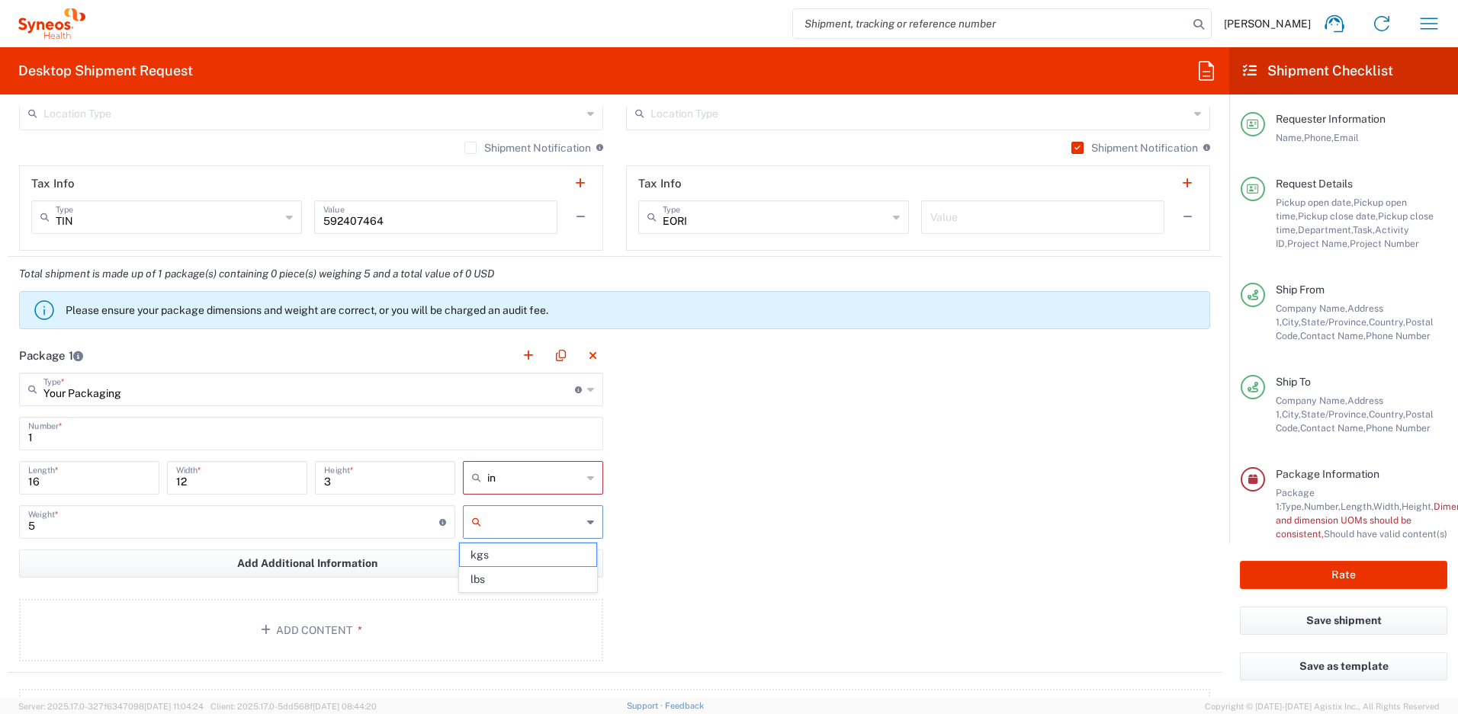
type input "lbs"
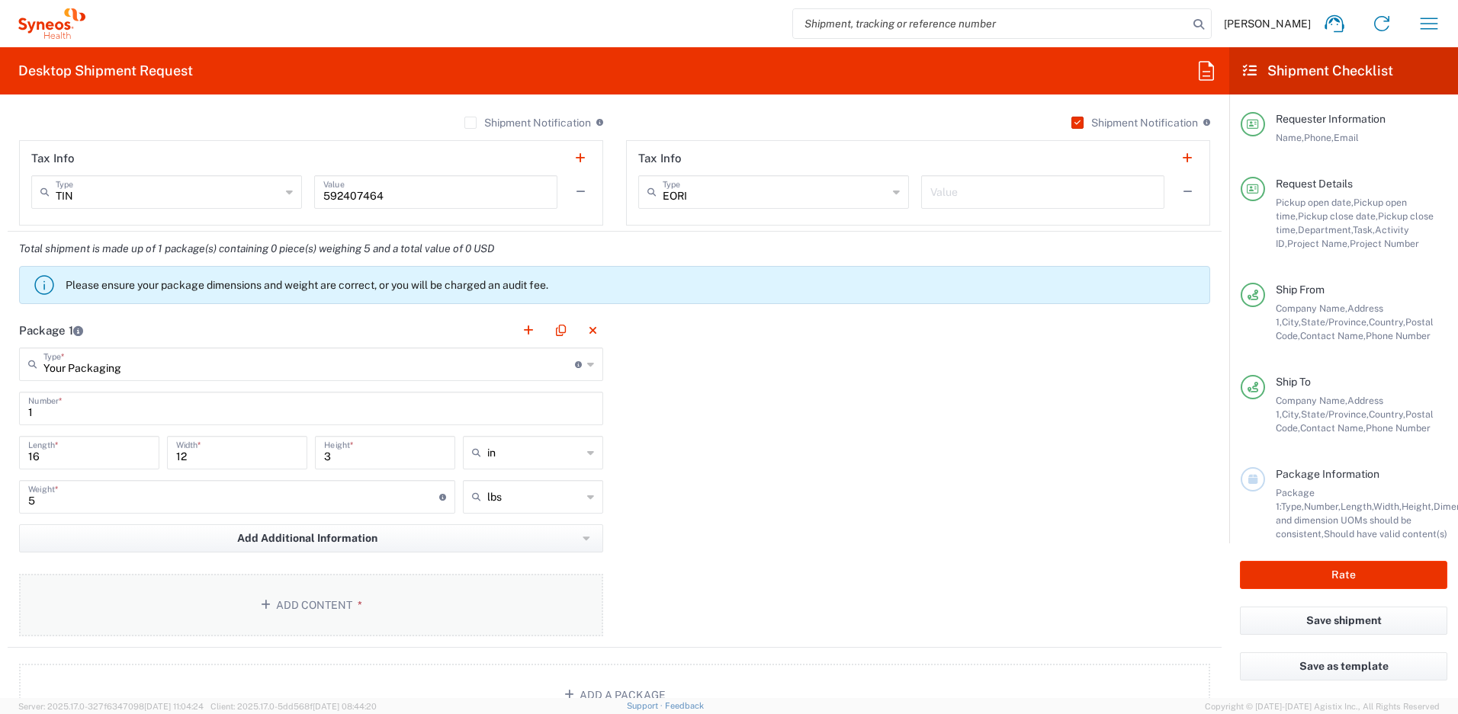
scroll to position [1304, 0]
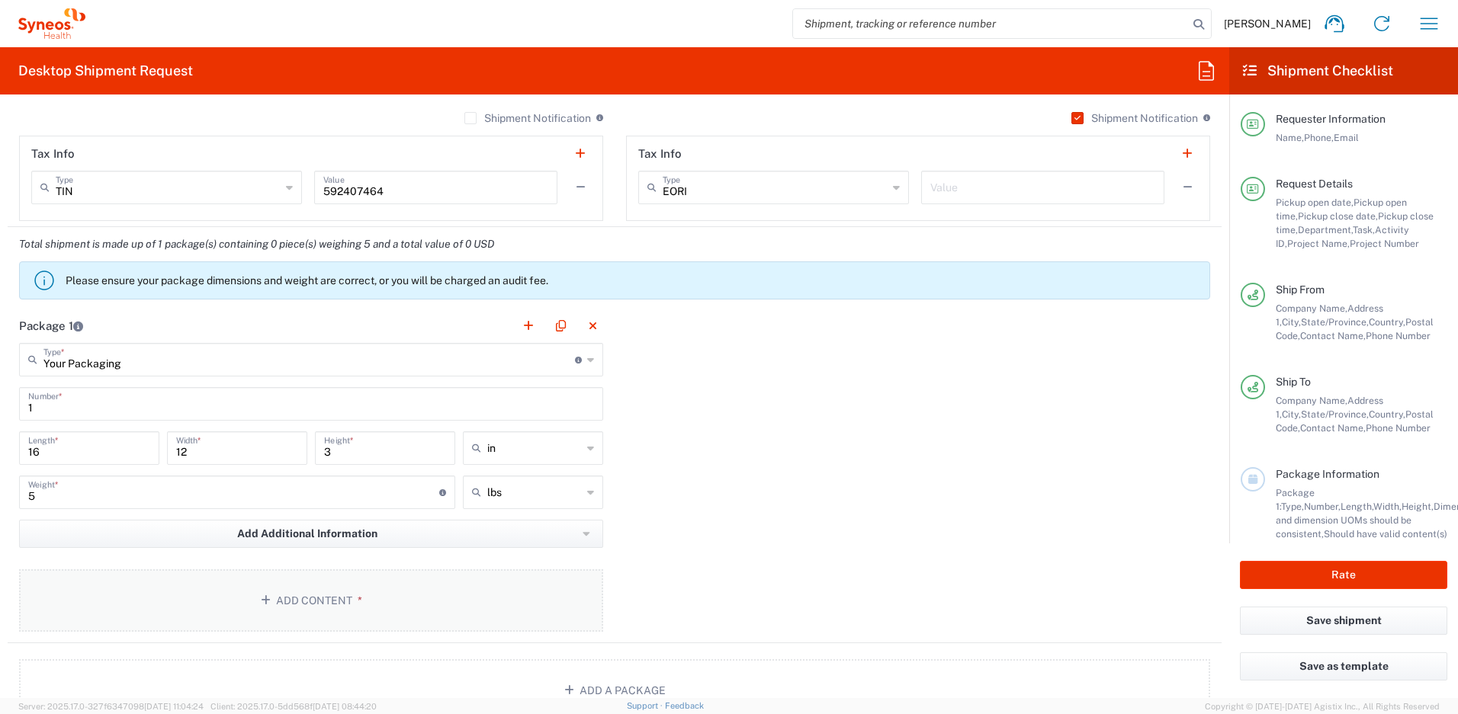
click at [380, 588] on button "Add Content *" at bounding box center [311, 601] width 584 height 63
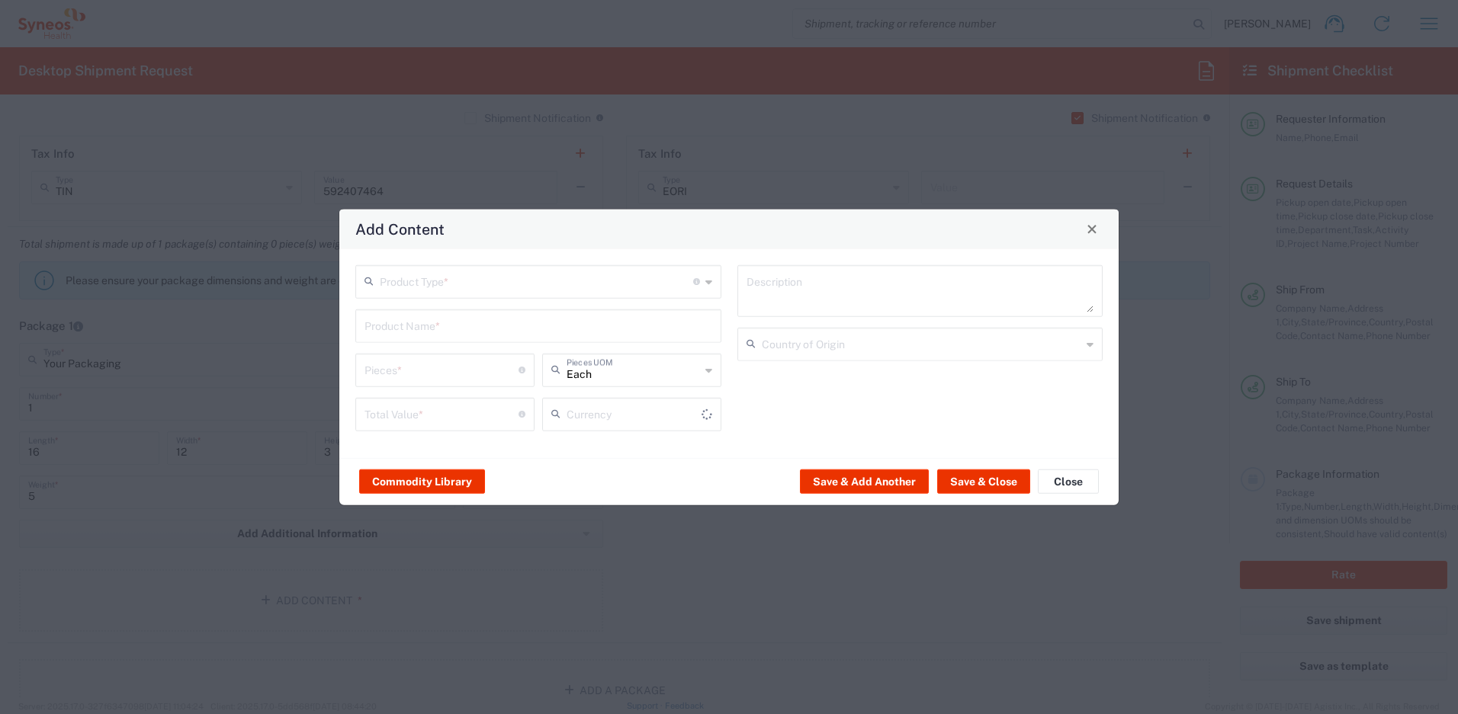
type input "US Dollar"
click at [450, 282] on input "text" at bounding box center [536, 280] width 313 height 27
click at [438, 338] on span "General Commodity" at bounding box center [538, 340] width 363 height 24
type input "General Commodity"
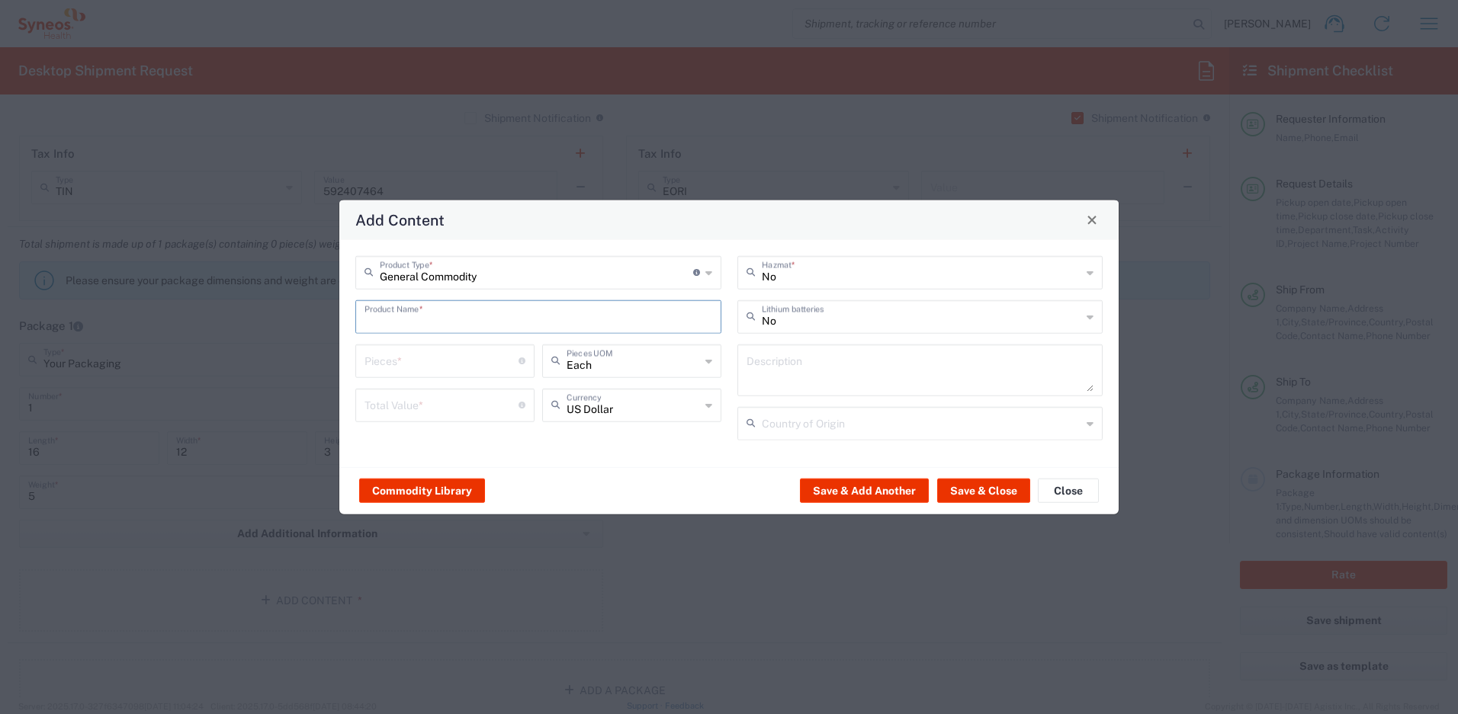
click at [435, 315] on input "text" at bounding box center [538, 315] width 348 height 27
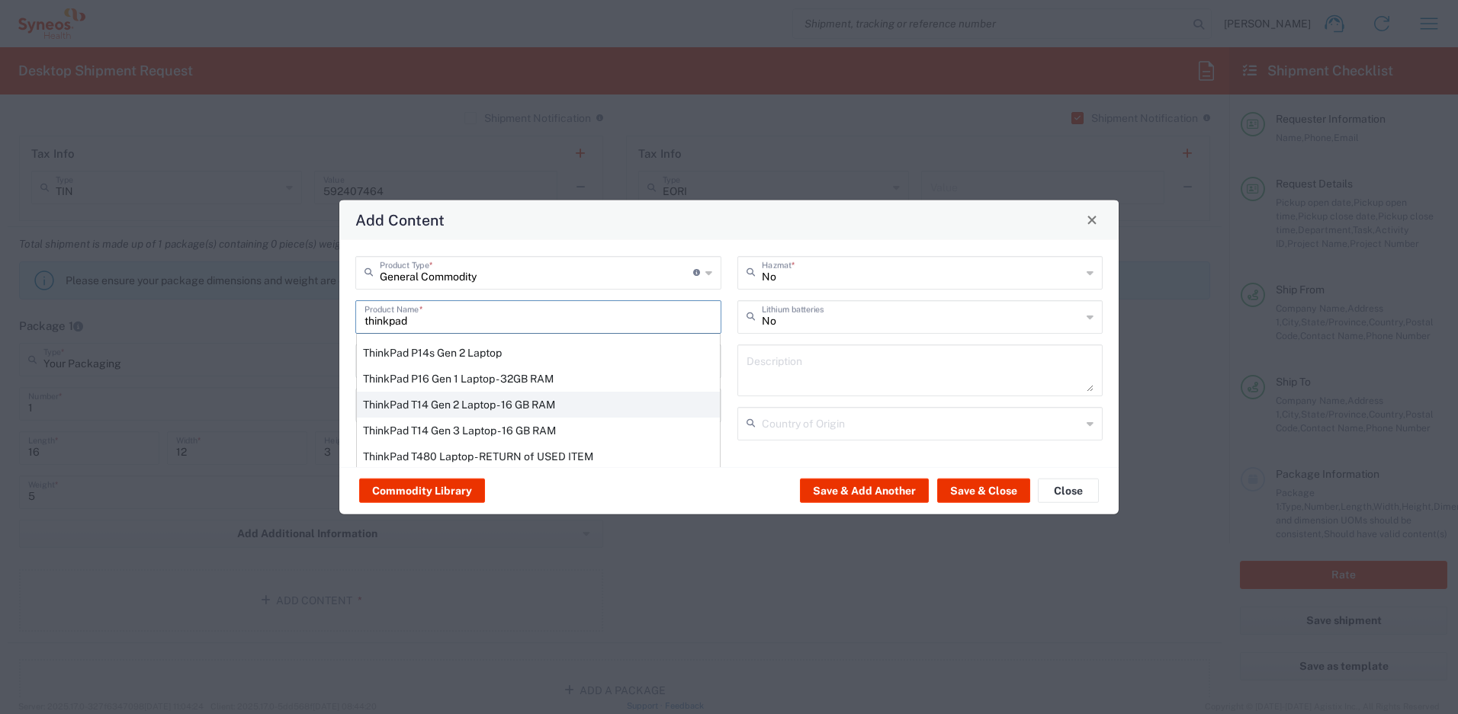
click at [426, 405] on div "ThinkPad T14 Gen 2 Laptop - 16 GB RAM" at bounding box center [538, 404] width 363 height 26
type input "ThinkPad T14 Gen 2 Laptop - 16 GB RAM"
type input "1"
type textarea "Intel Core i7-1156G7 vProÂ® Processor - 14"- 16 GB RAM - 512 GB SSD"
type input "[GEOGRAPHIC_DATA]"
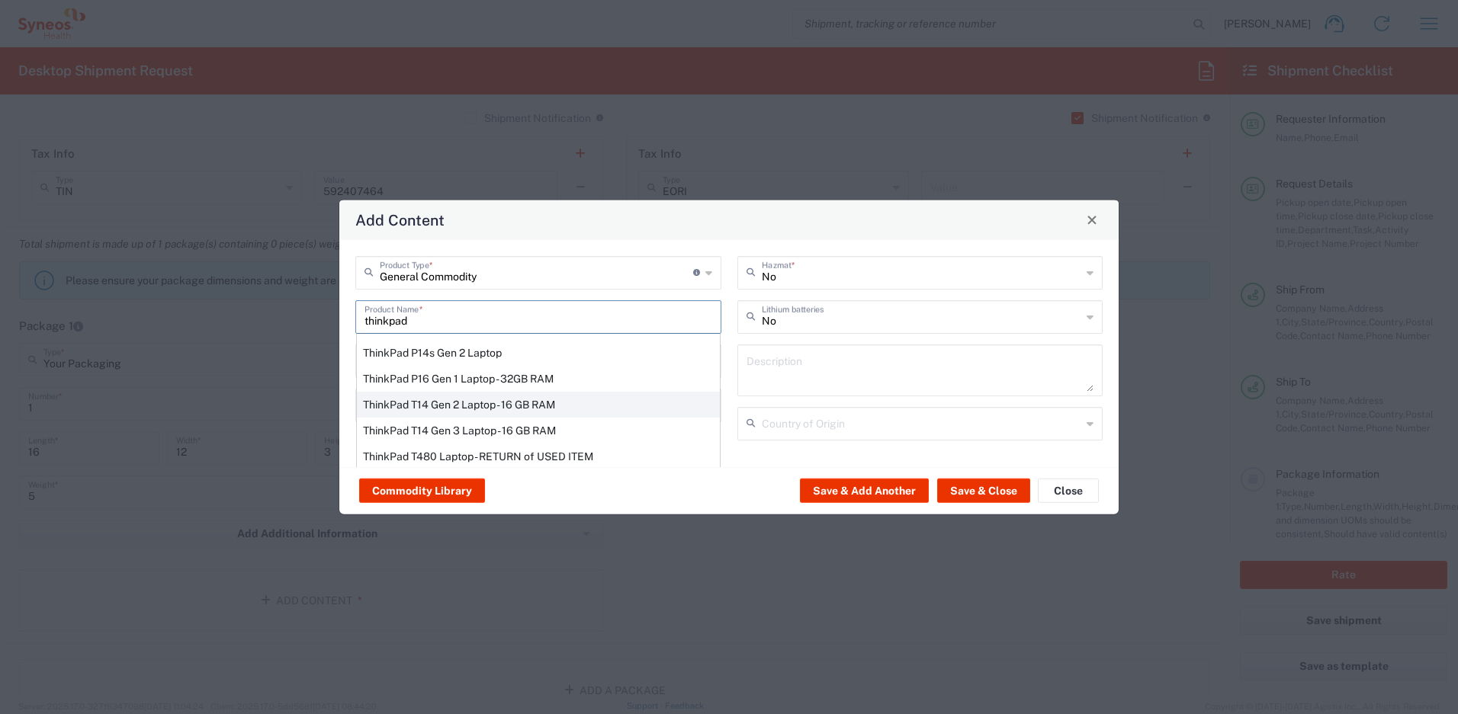
type input "Yes"
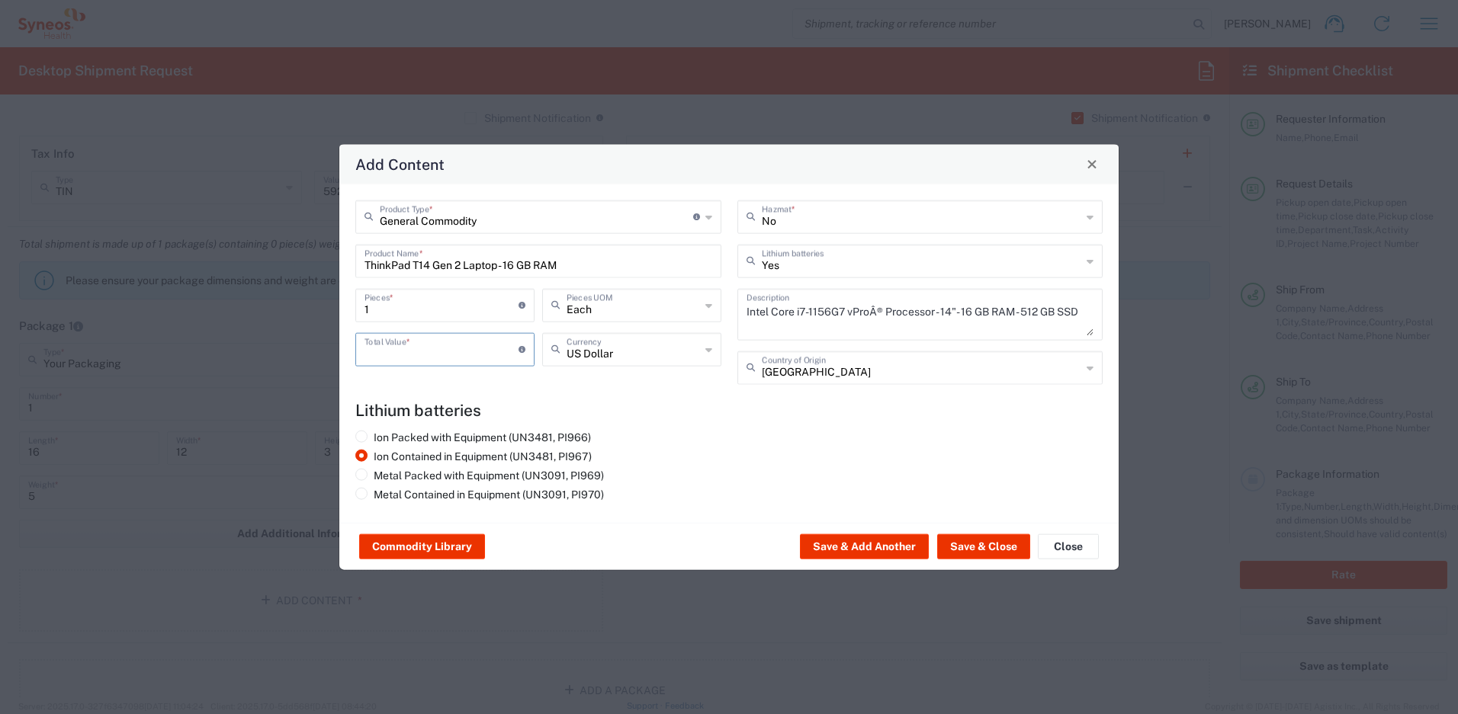
click at [449, 351] on input "number" at bounding box center [441, 348] width 154 height 27
type input "1000"
click at [963, 545] on button "Save & Close" at bounding box center [983, 546] width 93 height 24
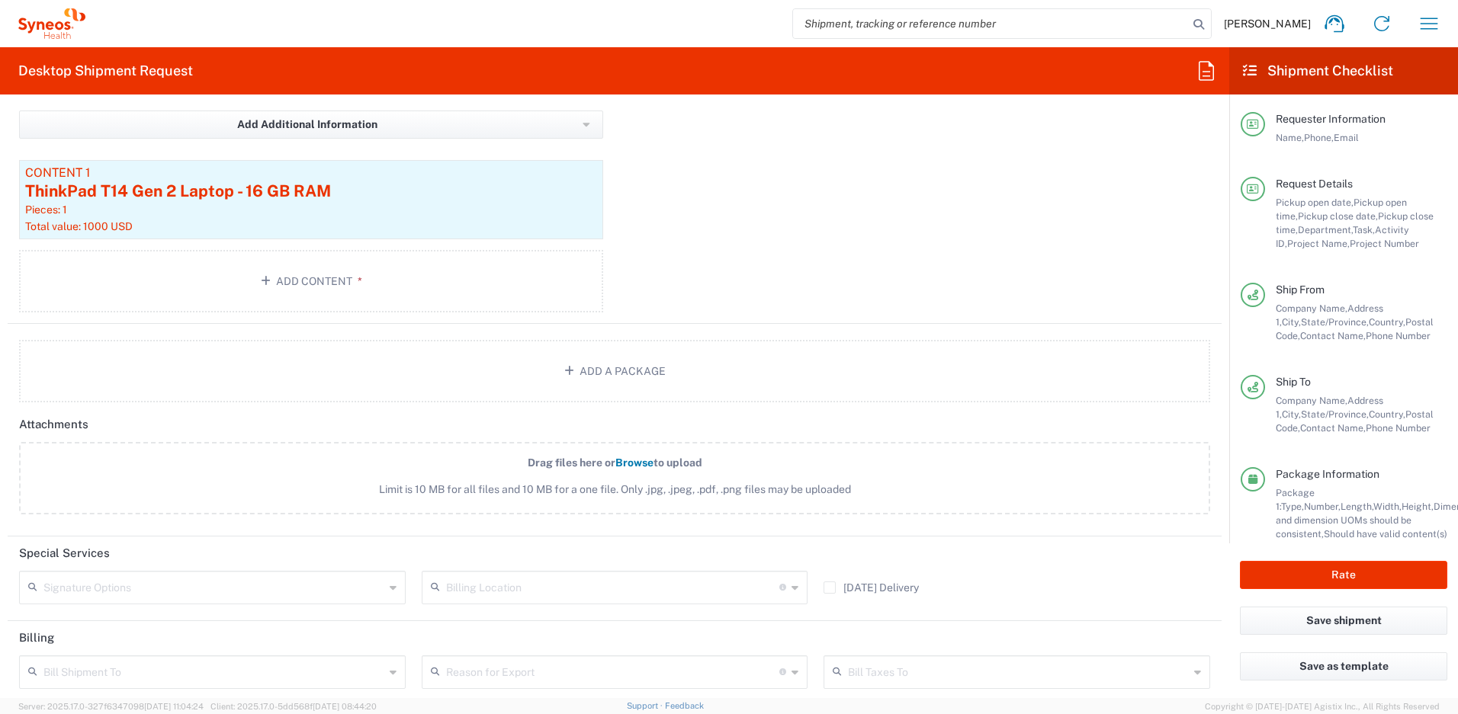
scroll to position [1732, 0]
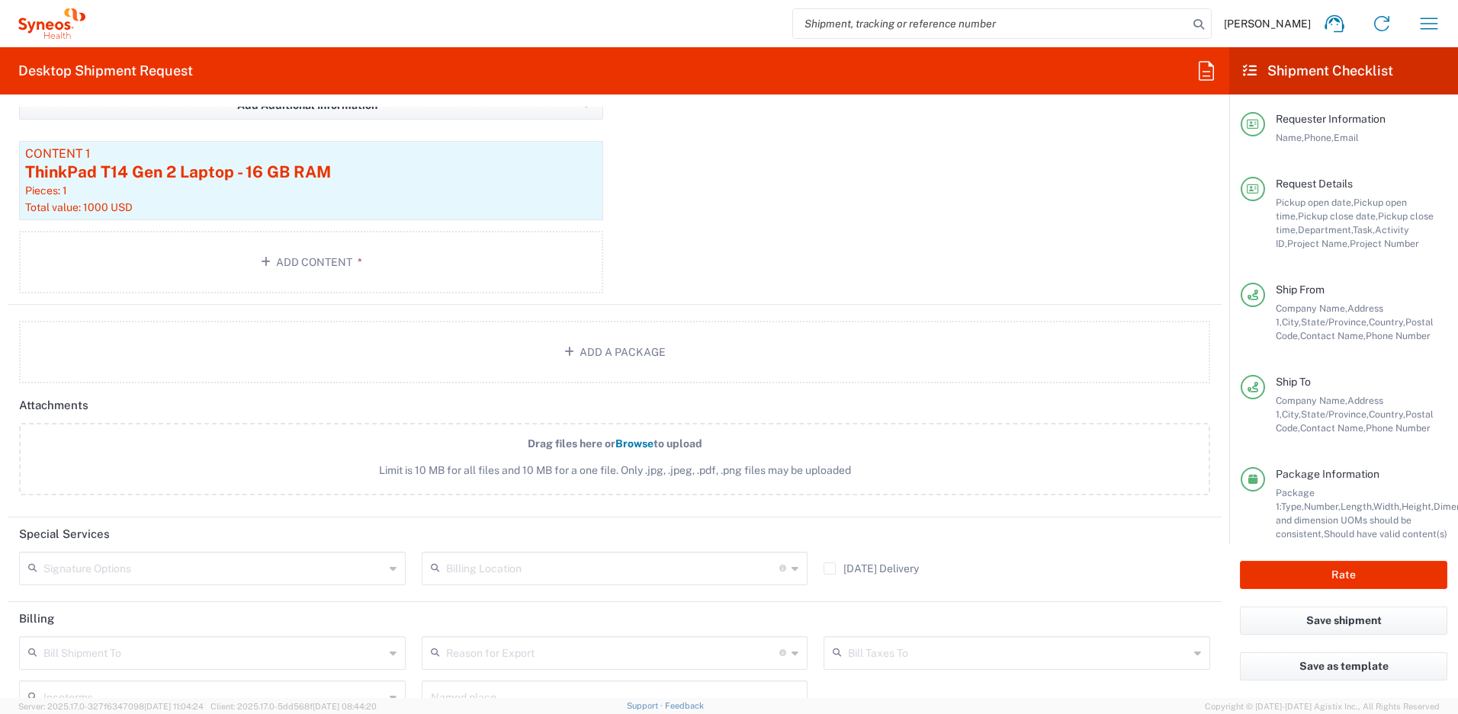
click at [136, 573] on input "text" at bounding box center [213, 567] width 341 height 27
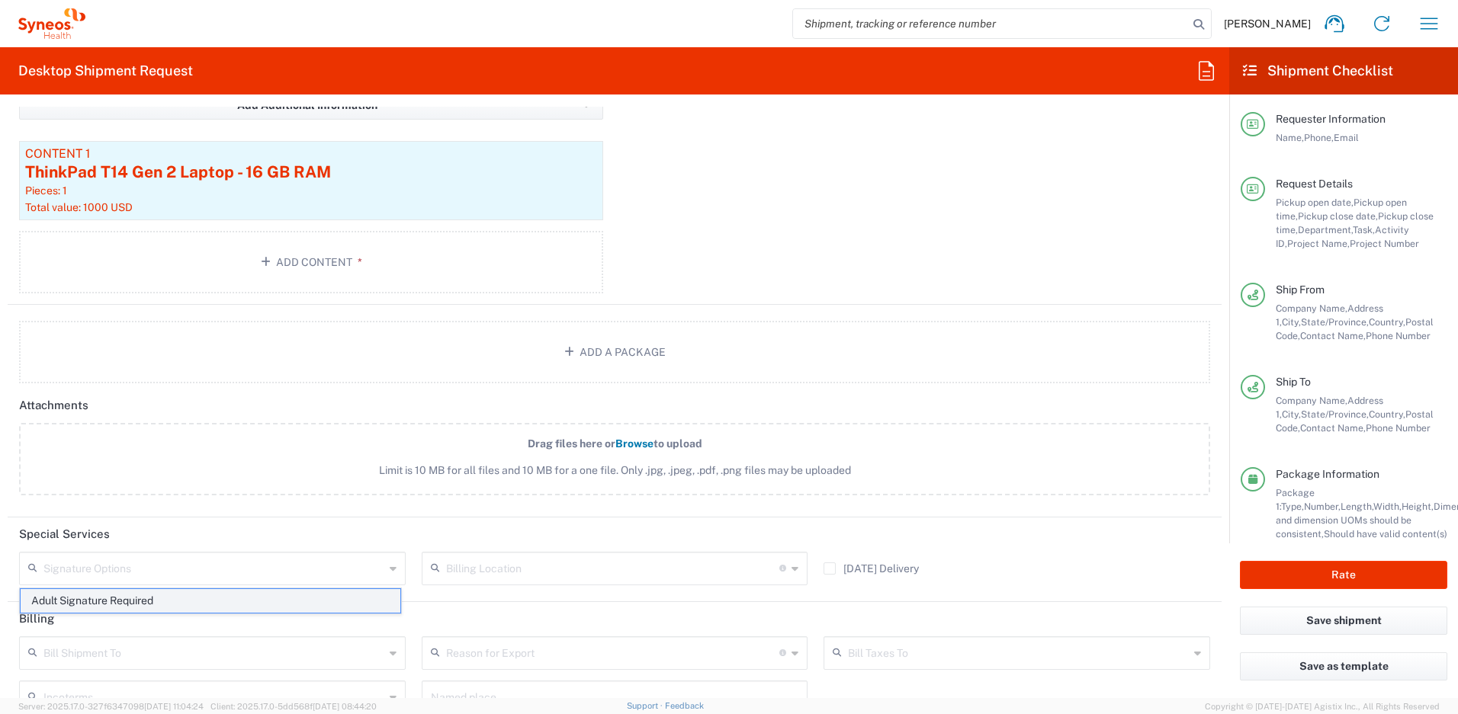
click at [124, 598] on span "Adult Signature Required" at bounding box center [211, 601] width 380 height 24
type input "Adult Signature Required"
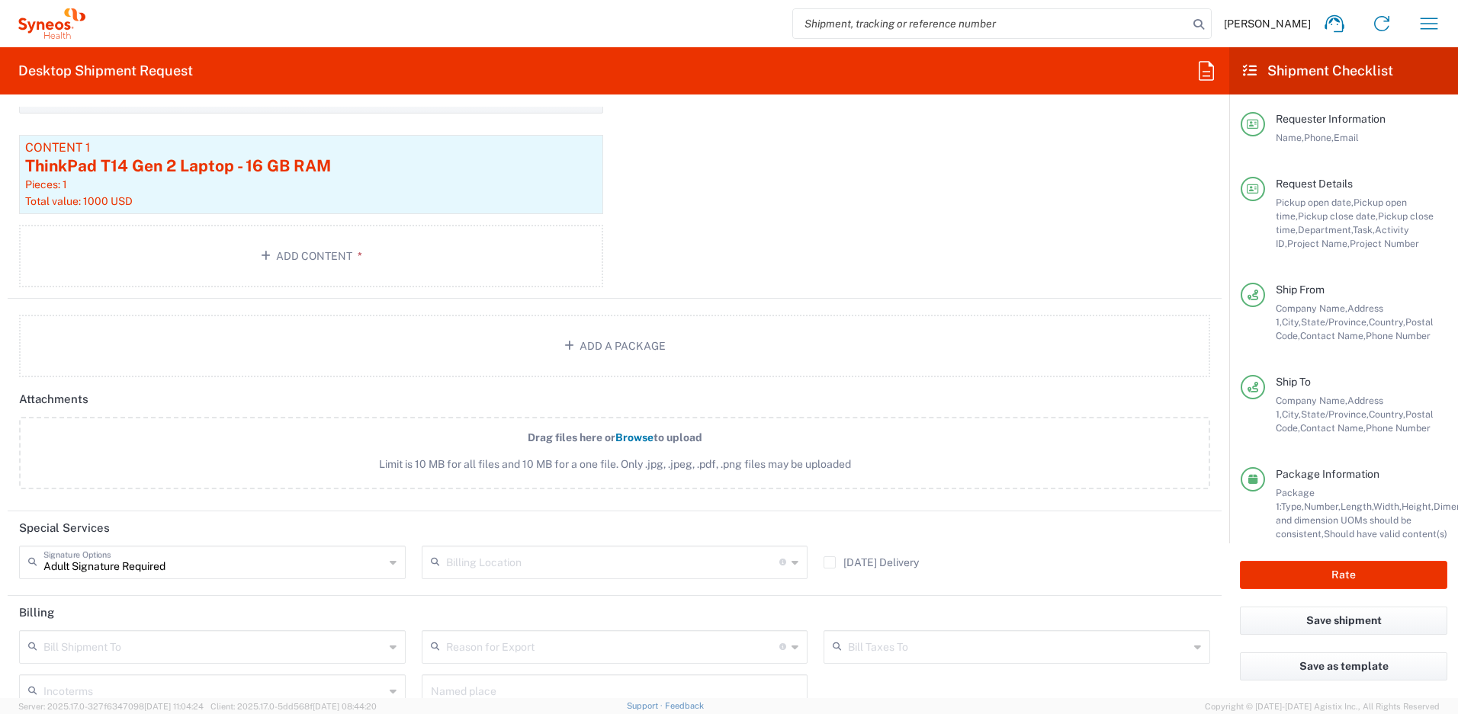
scroll to position [1863, 0]
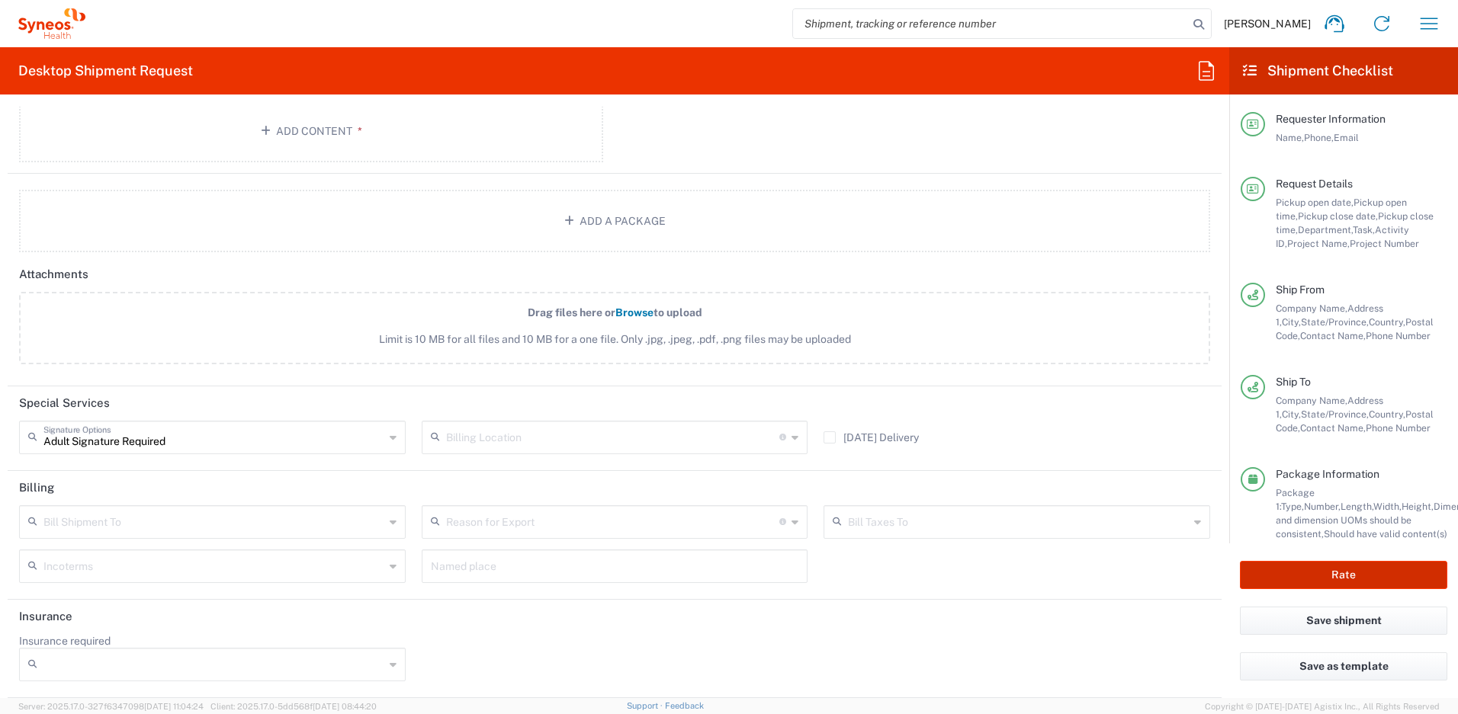
click at [1278, 567] on button "Rate" at bounding box center [1343, 575] width 207 height 28
type input "4510 DEPARTMENTAL EXPENSE"
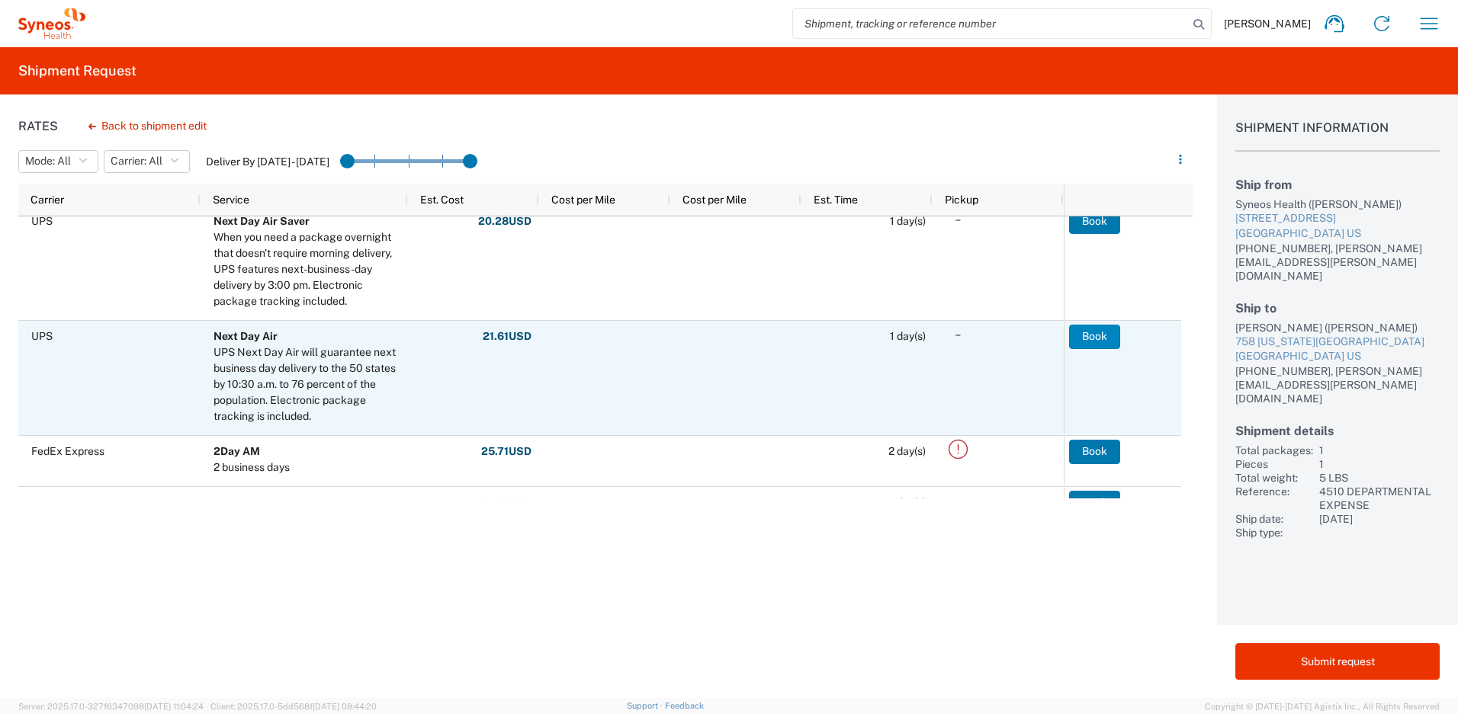
click at [1099, 329] on button "Book" at bounding box center [1094, 337] width 51 height 24
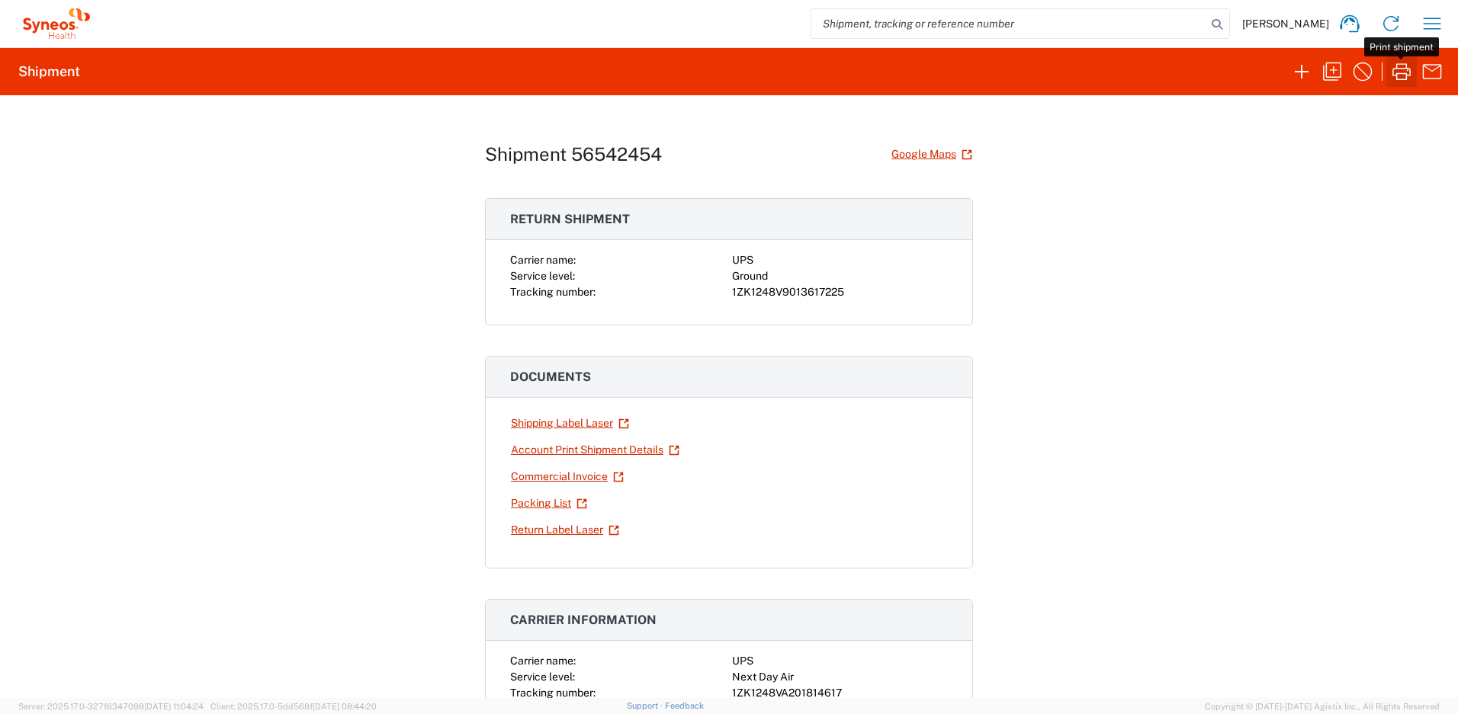
click at [1404, 67] on icon "button" at bounding box center [1401, 71] width 24 height 24
click at [552, 529] on link "Return Label Laser" at bounding box center [565, 530] width 110 height 27
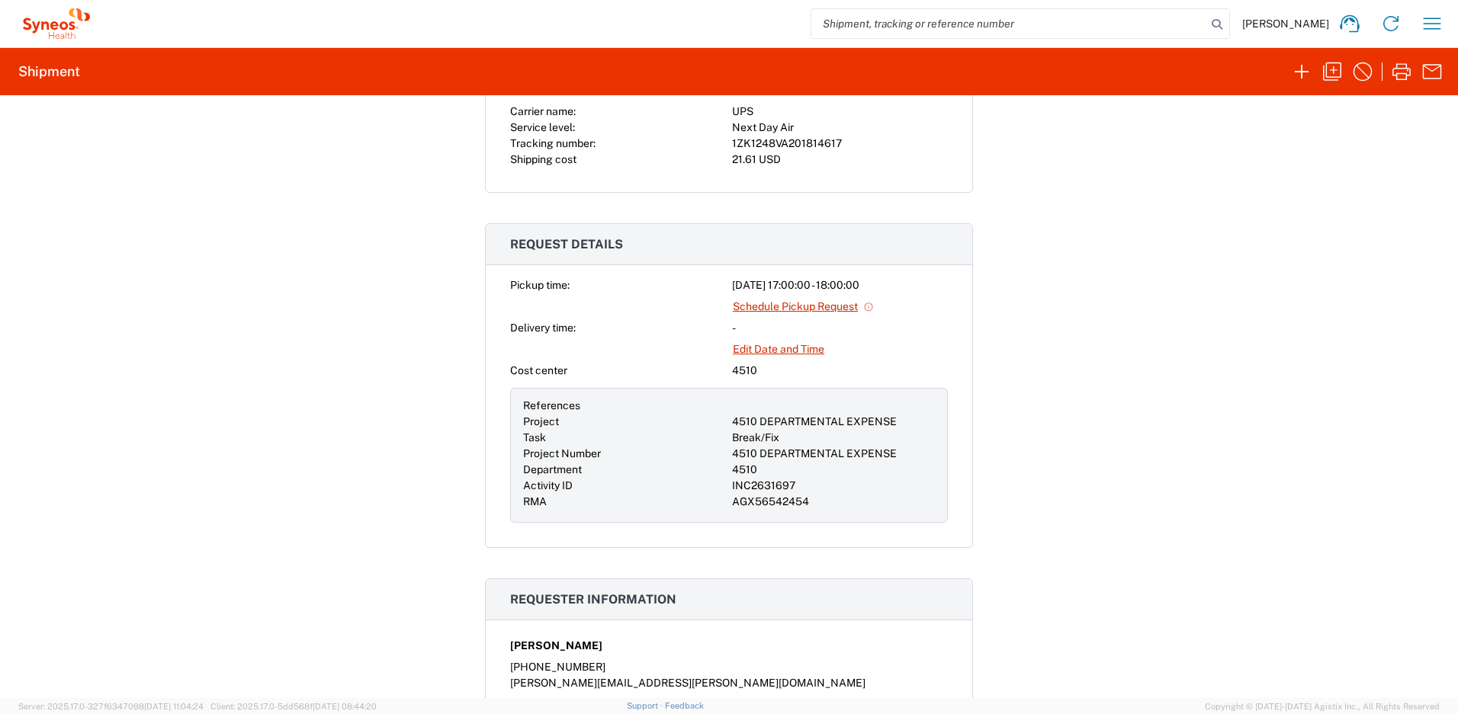
scroll to position [487, 0]
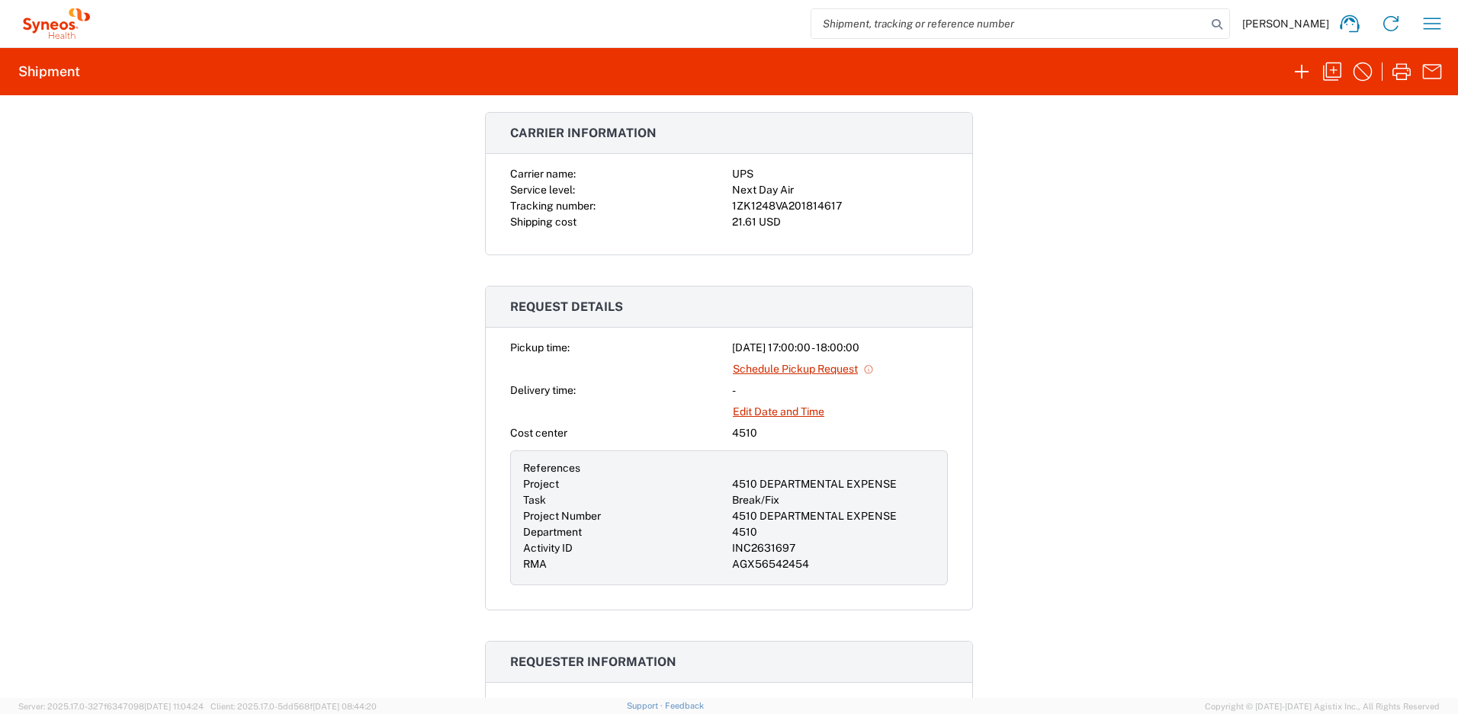
click at [750, 225] on div "21.61 USD" at bounding box center [840, 222] width 216 height 16
drag, startPoint x: 835, startPoint y: 202, endPoint x: 727, endPoint y: 209, distance: 107.7
click at [732, 209] on div "1ZK1248VA201814617" at bounding box center [840, 206] width 216 height 16
copy div "1ZK1248VA201814617"
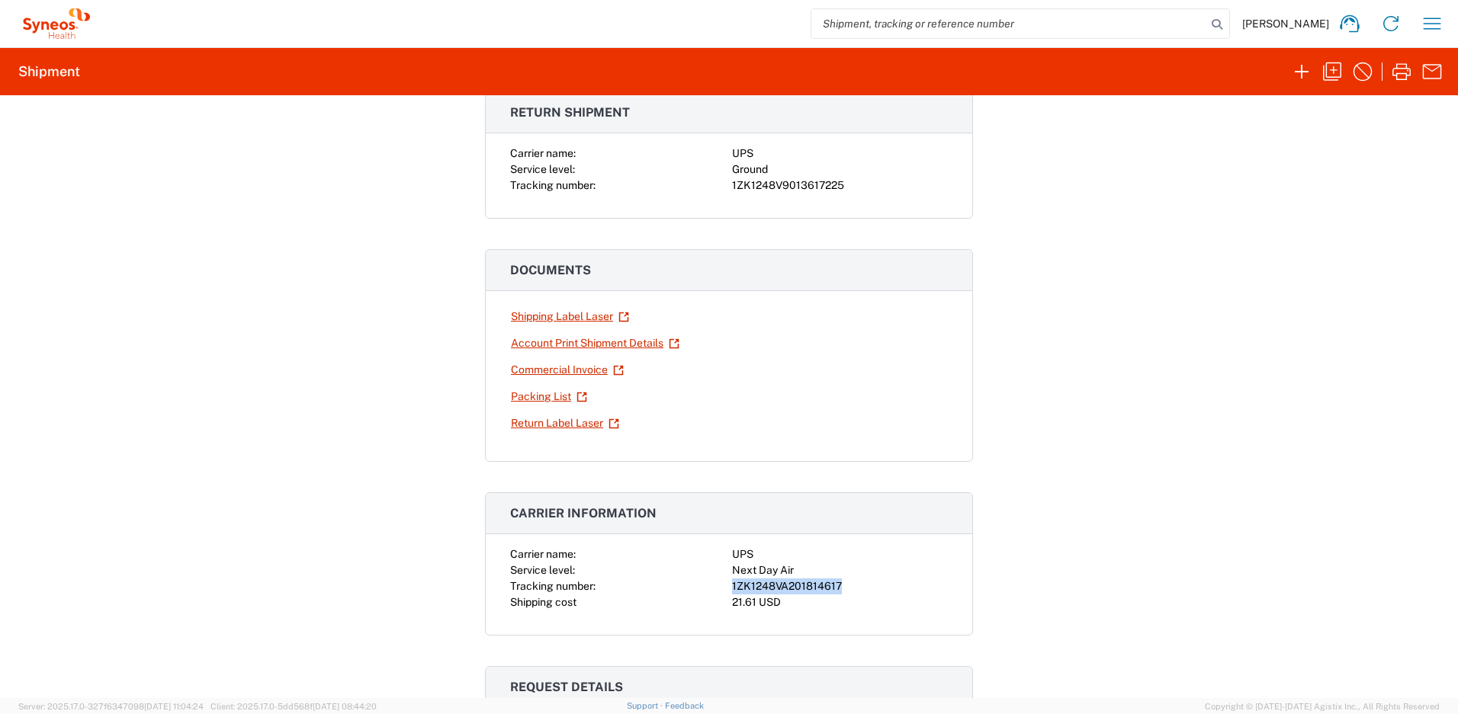
scroll to position [12, 0]
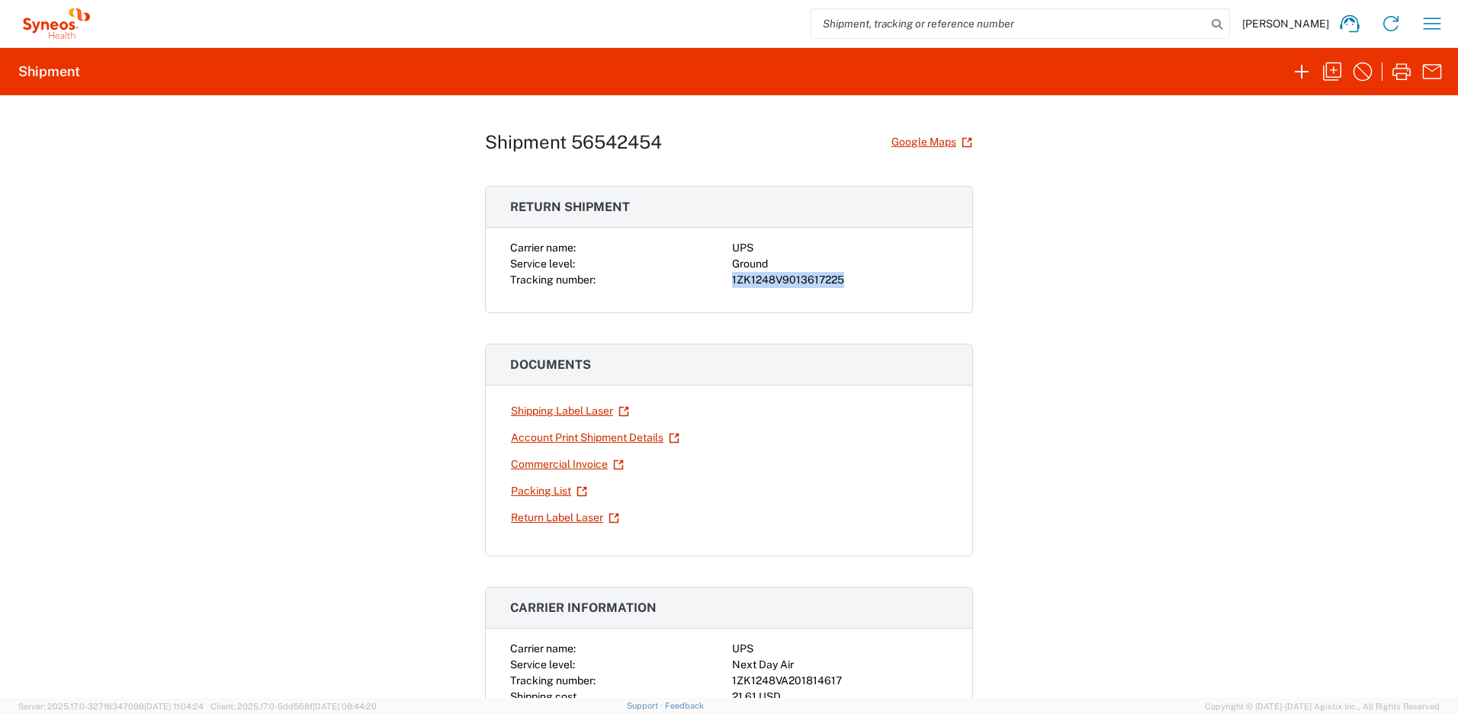
drag, startPoint x: 835, startPoint y: 278, endPoint x: 730, endPoint y: 278, distance: 105.2
click at [732, 278] on div "1ZK1248V9013617225" at bounding box center [840, 280] width 216 height 16
drag, startPoint x: 727, startPoint y: 279, endPoint x: 837, endPoint y: 277, distance: 110.6
click at [837, 277] on div "1ZK1248V9013617225" at bounding box center [840, 280] width 216 height 16
copy div "1ZK1248V9013617225"
